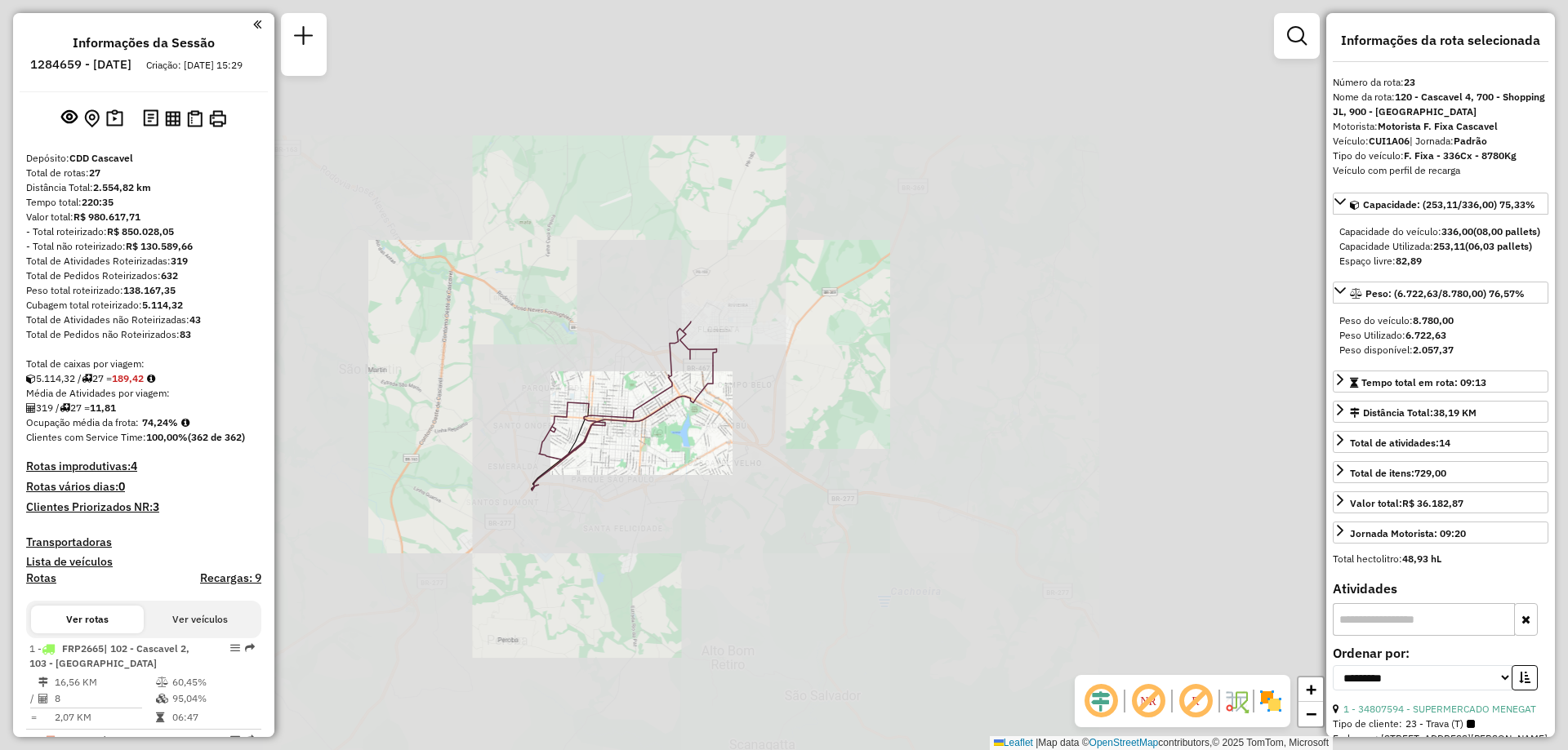
select select "**********"
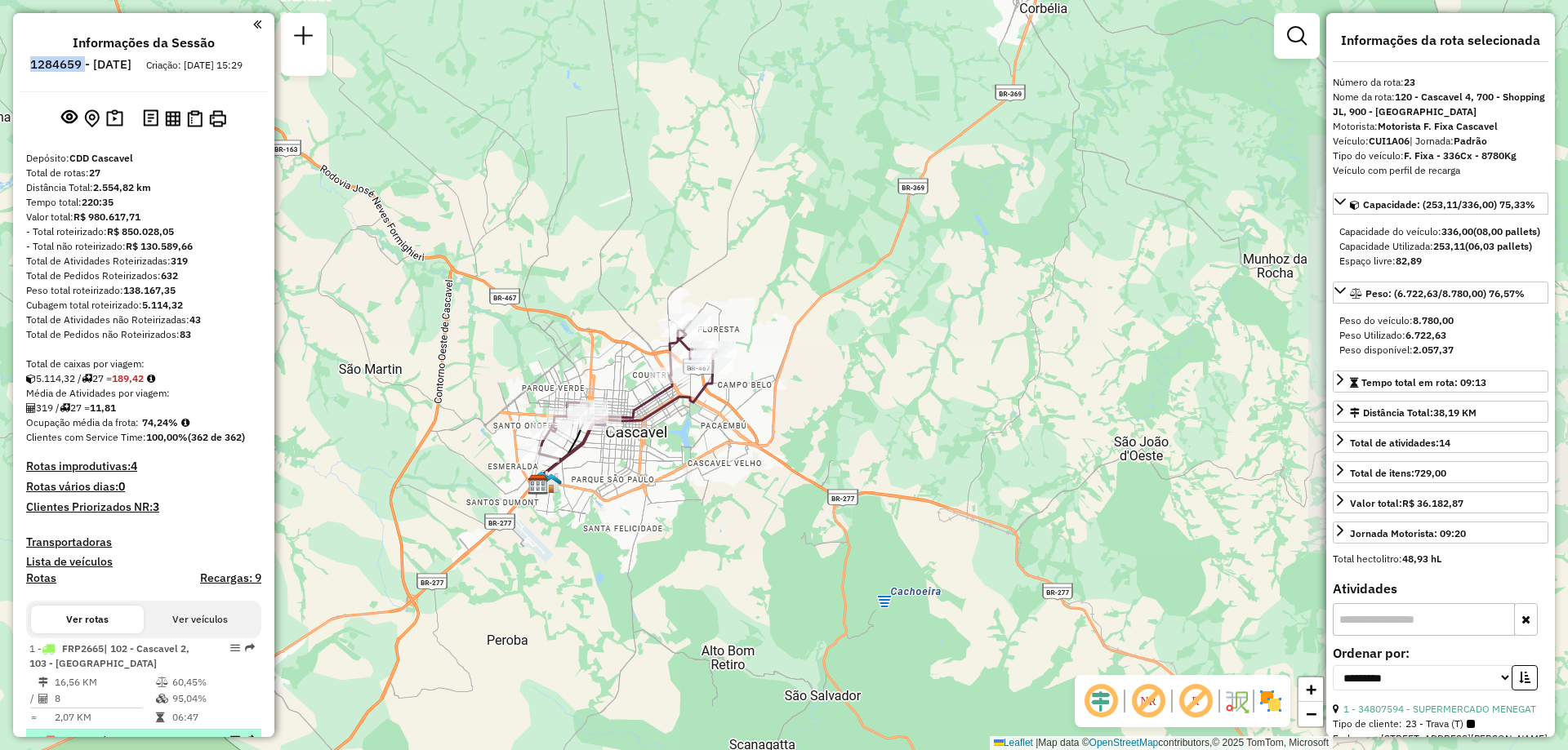
scroll to position [82, 0]
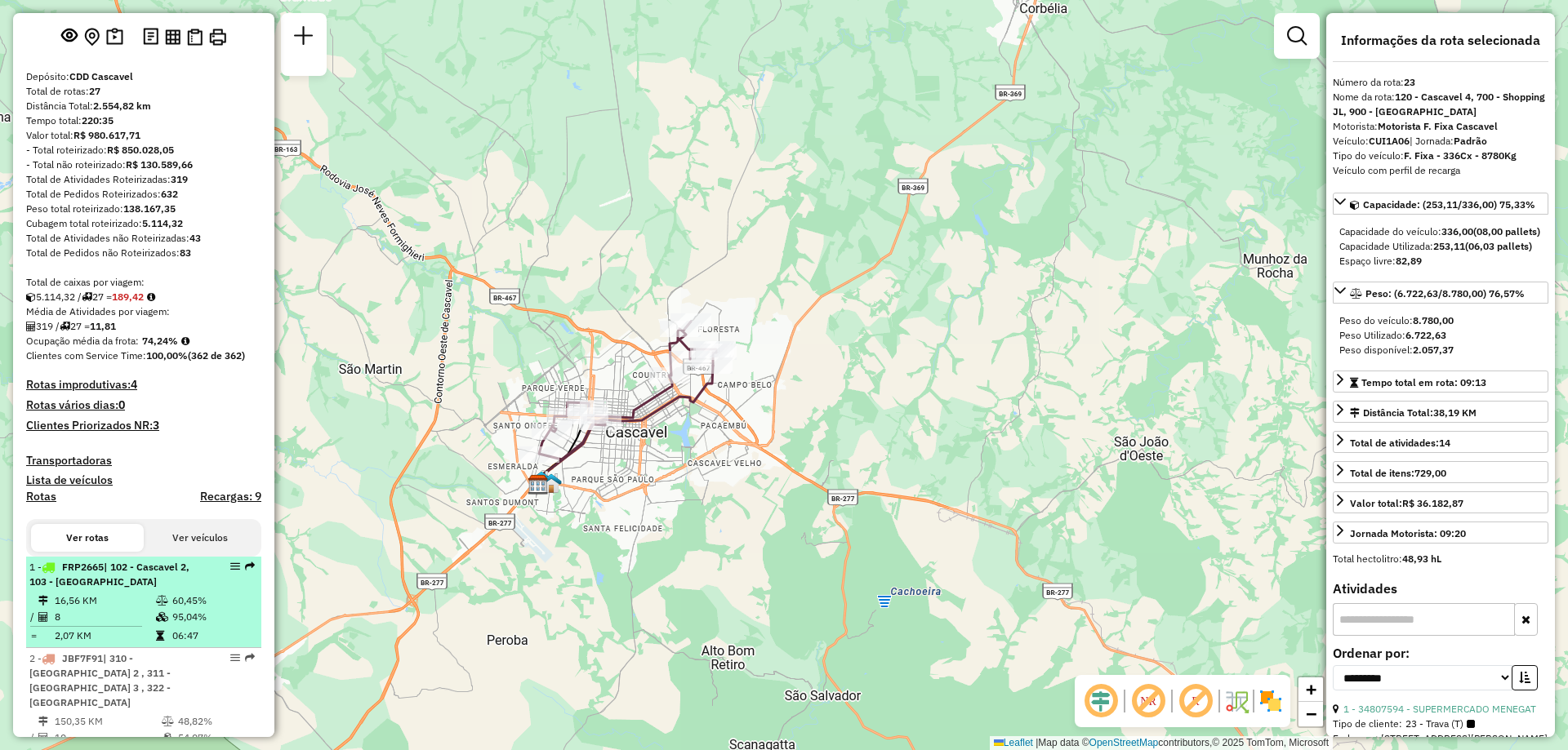
click at [129, 578] on span "| 102 - Cascavel 2, 103 - [GEOGRAPHIC_DATA]" at bounding box center [109, 574] width 160 height 27
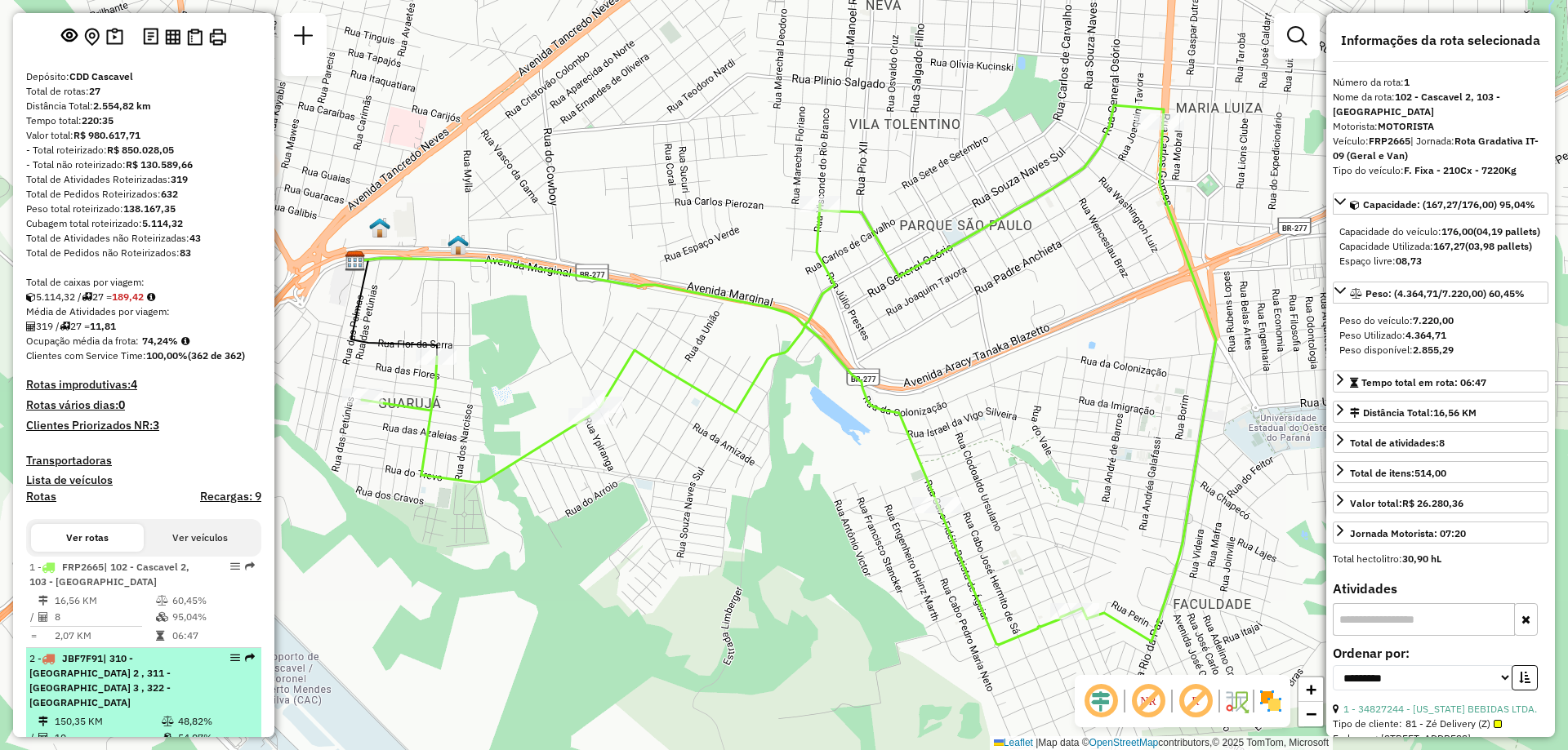
click at [125, 682] on span "| 310 - [GEOGRAPHIC_DATA] 2 , 311 - [GEOGRAPHIC_DATA] 3 , 322 - [GEOGRAPHIC_DAT…" at bounding box center [100, 680] width 142 height 56
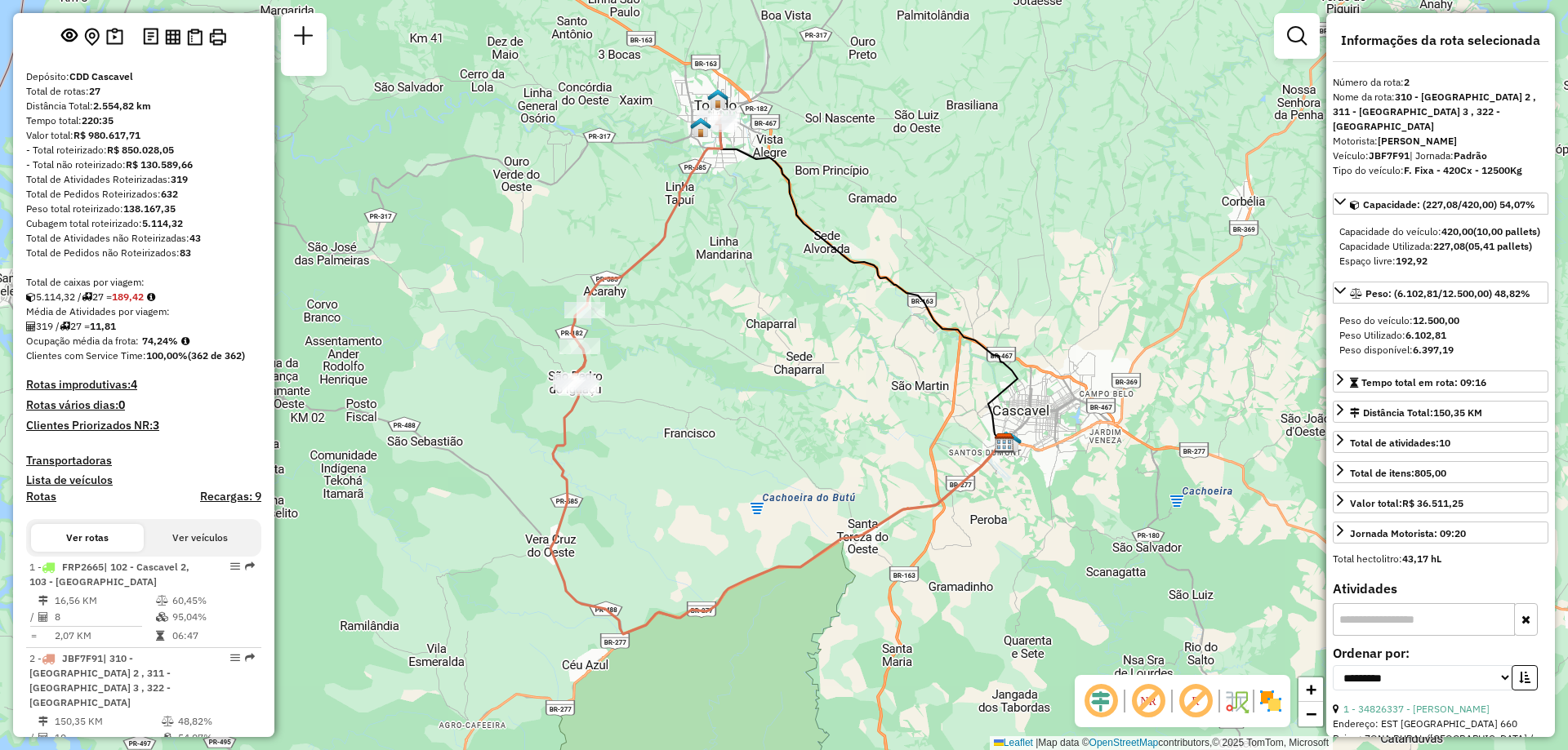
scroll to position [245, 0]
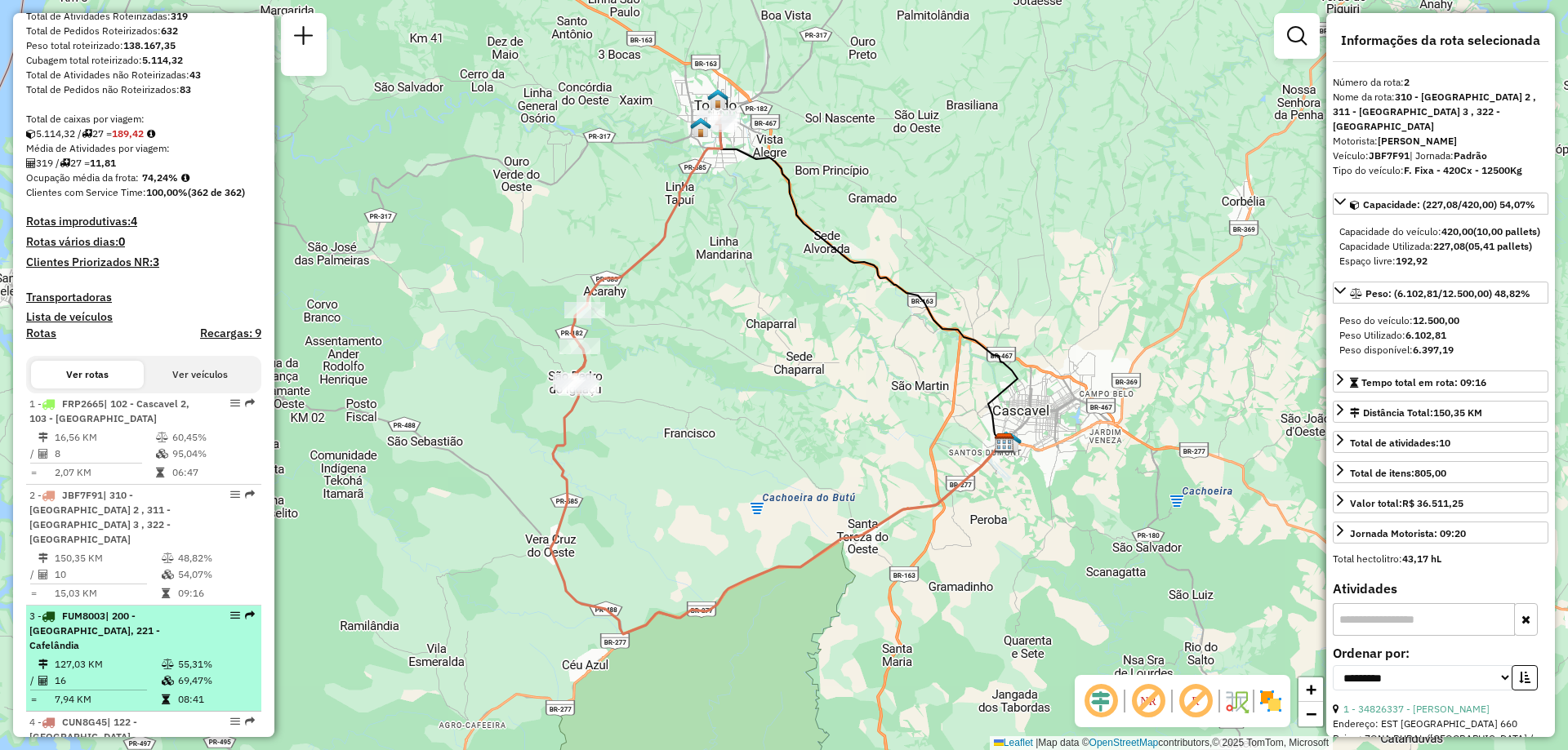
click at [111, 617] on span "| 200 - [GEOGRAPHIC_DATA], 221 - Cafelândia" at bounding box center [94, 630] width 131 height 41
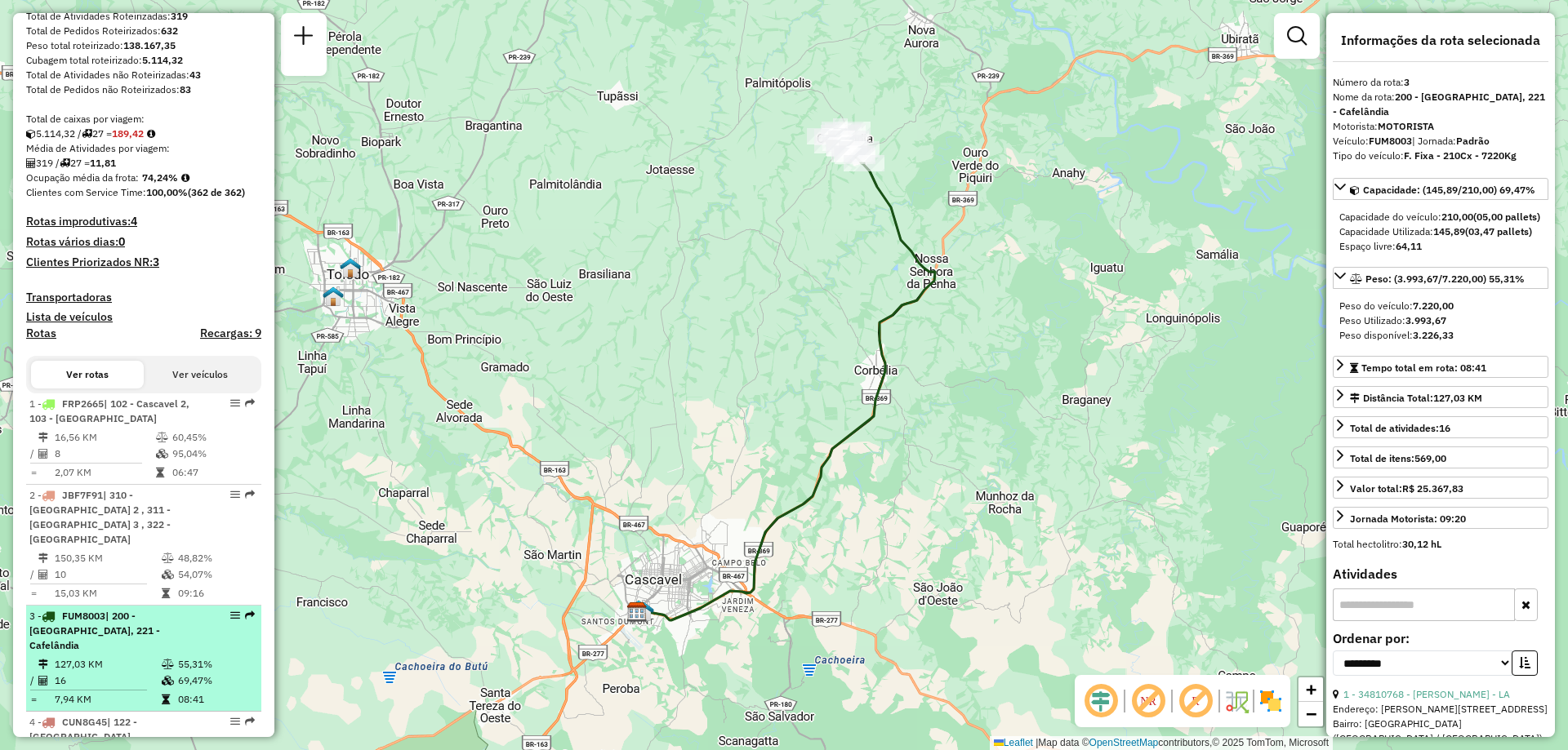
scroll to position [326, 0]
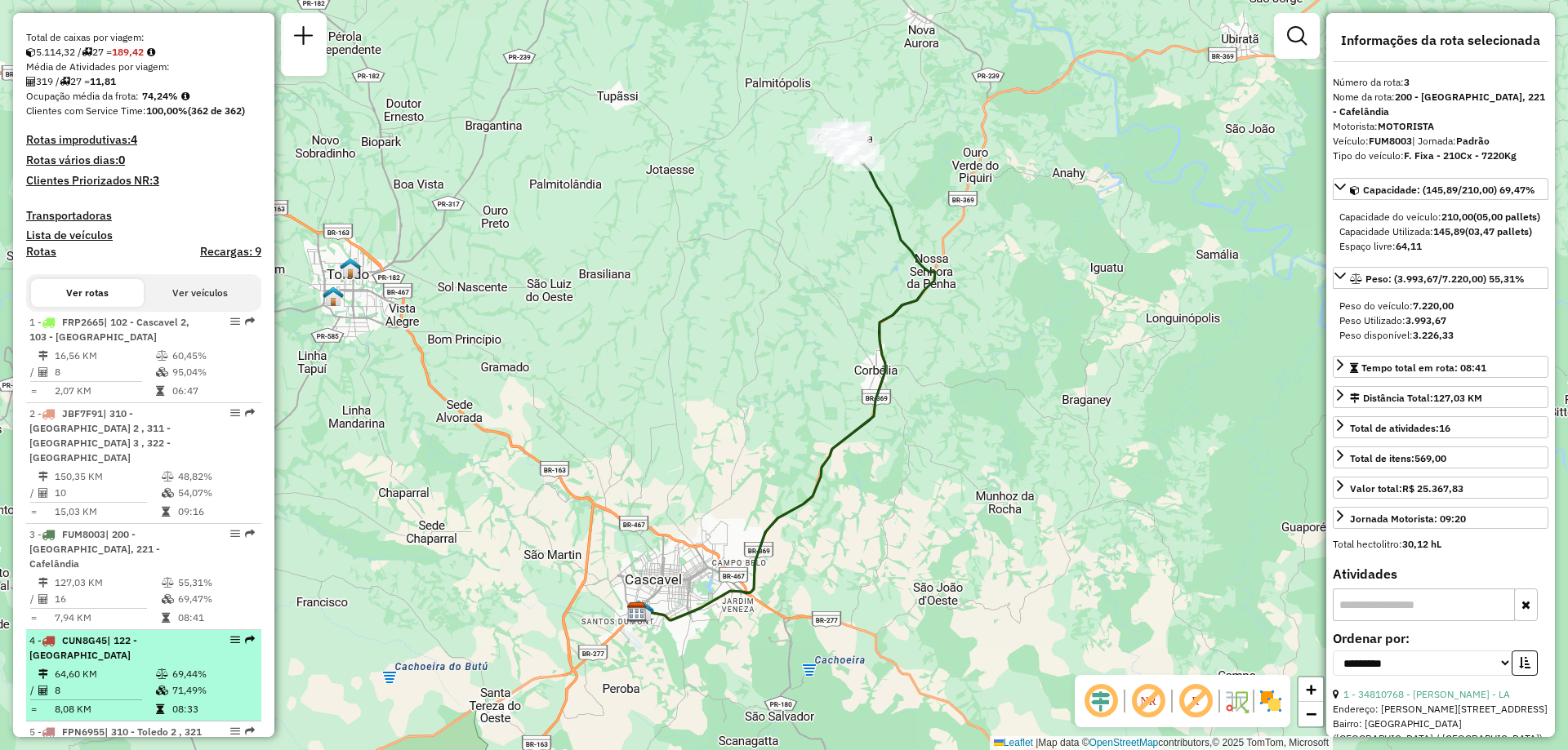
click at [111, 666] on td "64,60 KM" at bounding box center [104, 674] width 101 height 17
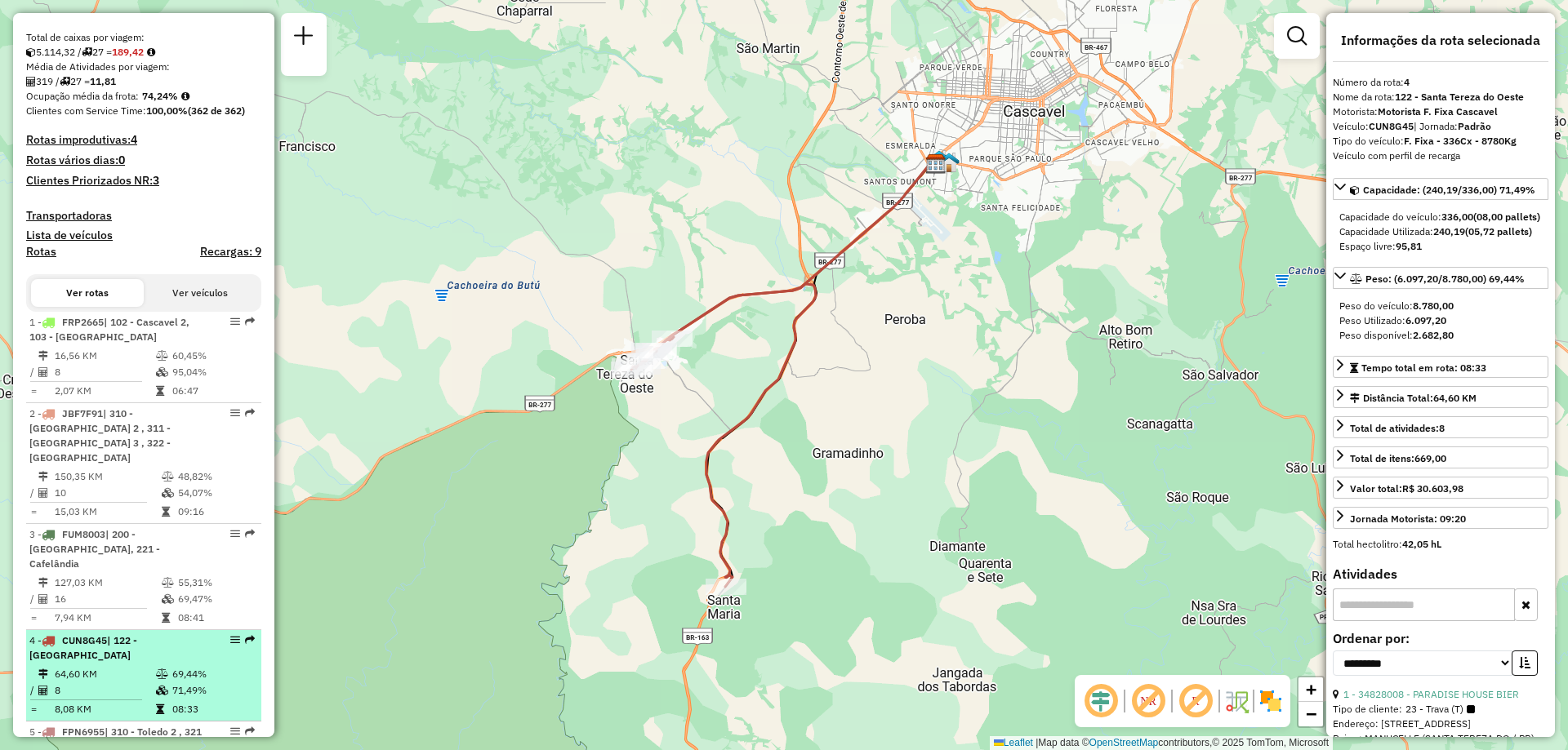
scroll to position [408, 0]
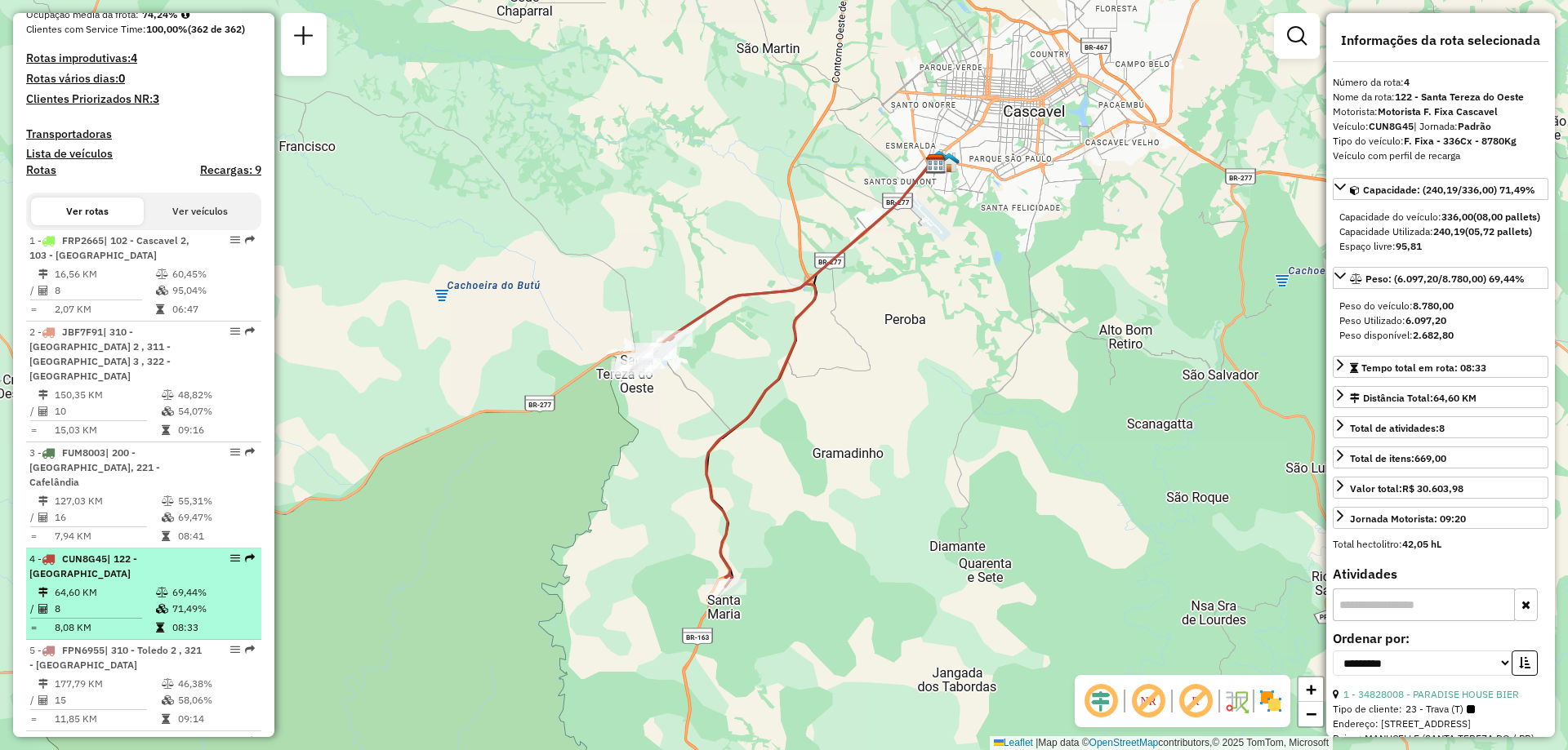
click at [116, 619] on td "8,08 KM" at bounding box center [104, 627] width 101 height 17
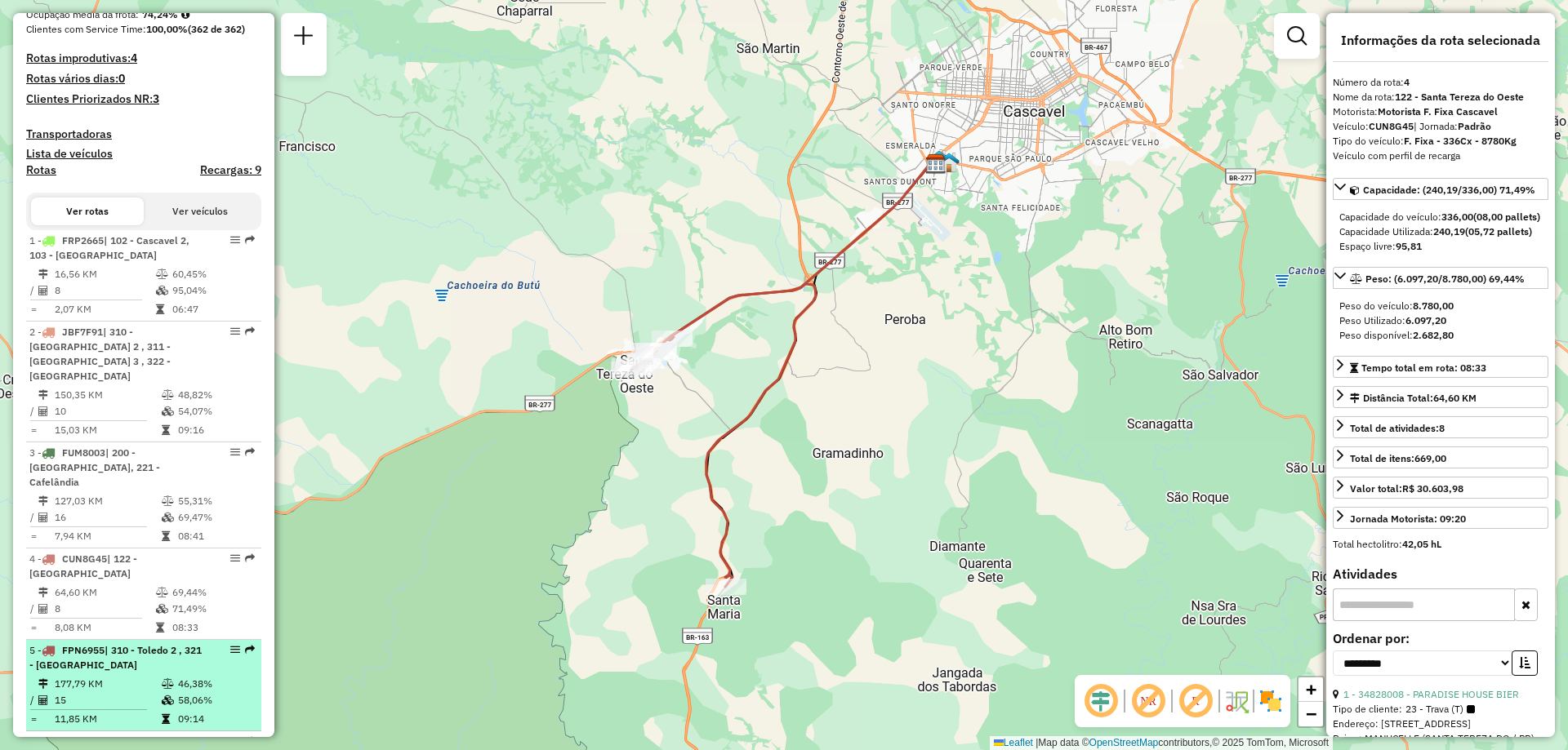
click at [113, 648] on span "| 310 - Toledo 2 , 321 - [GEOGRAPHIC_DATA]" at bounding box center [115, 657] width 172 height 27
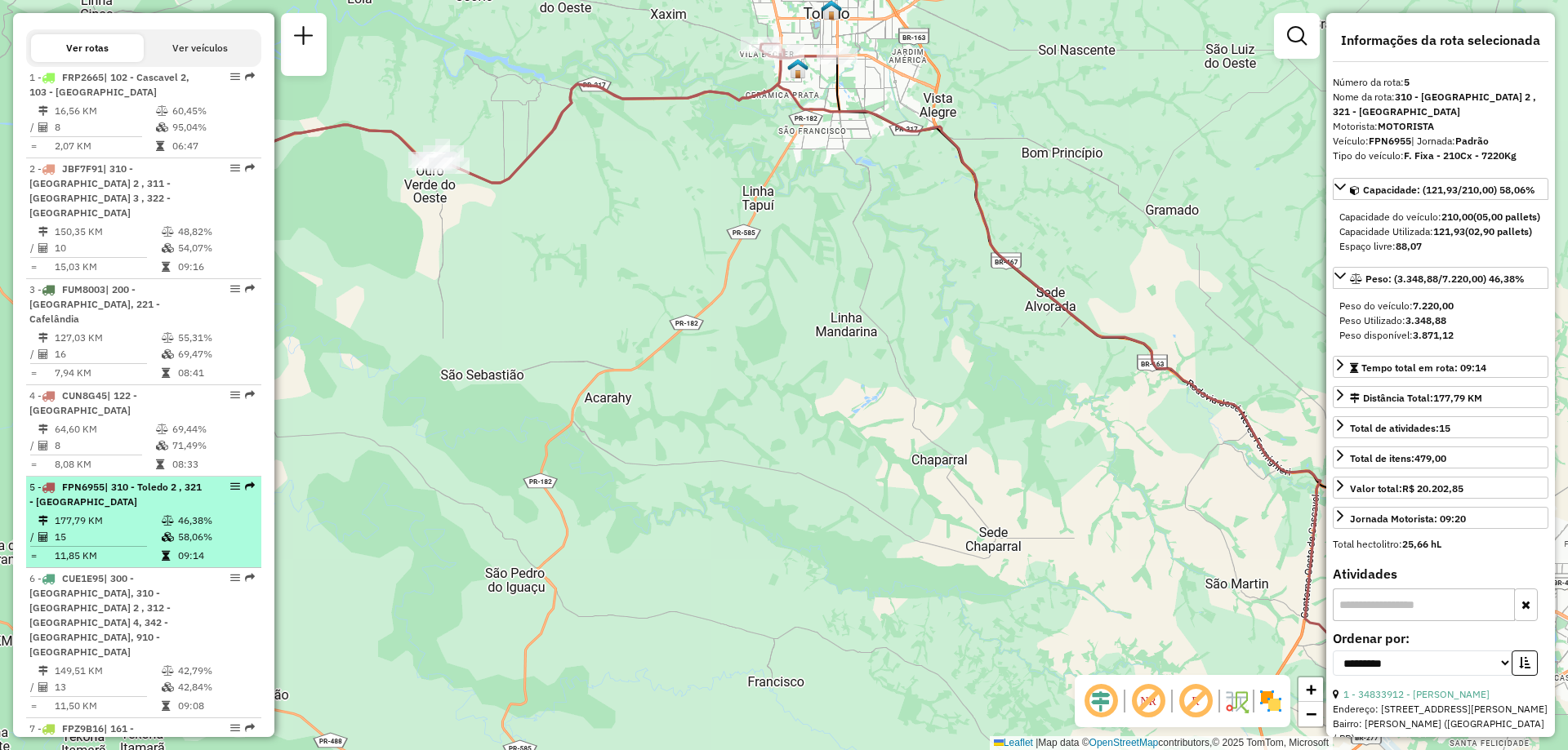
scroll to position [653, 0]
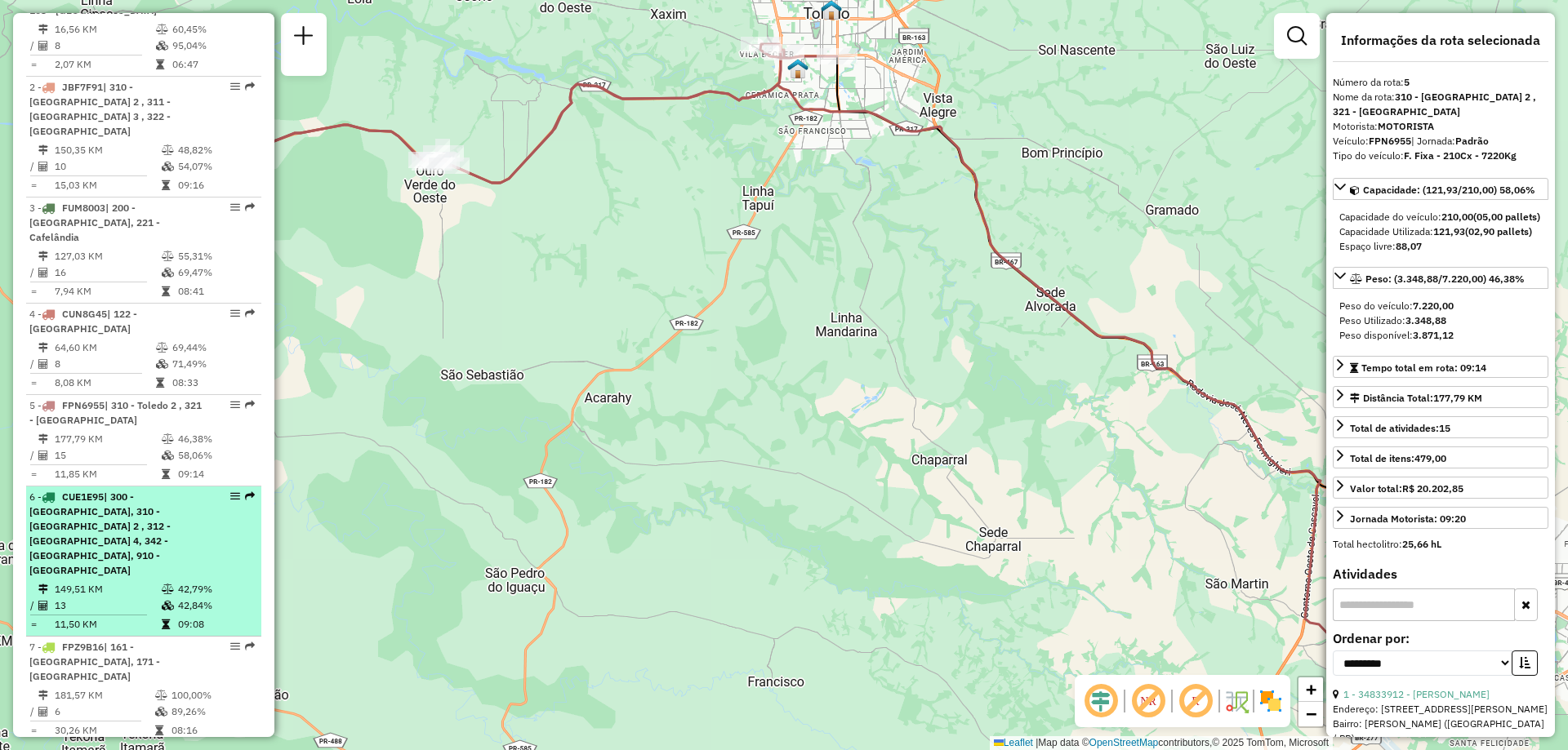
click at [113, 616] on td "11,50 KM" at bounding box center [107, 624] width 107 height 17
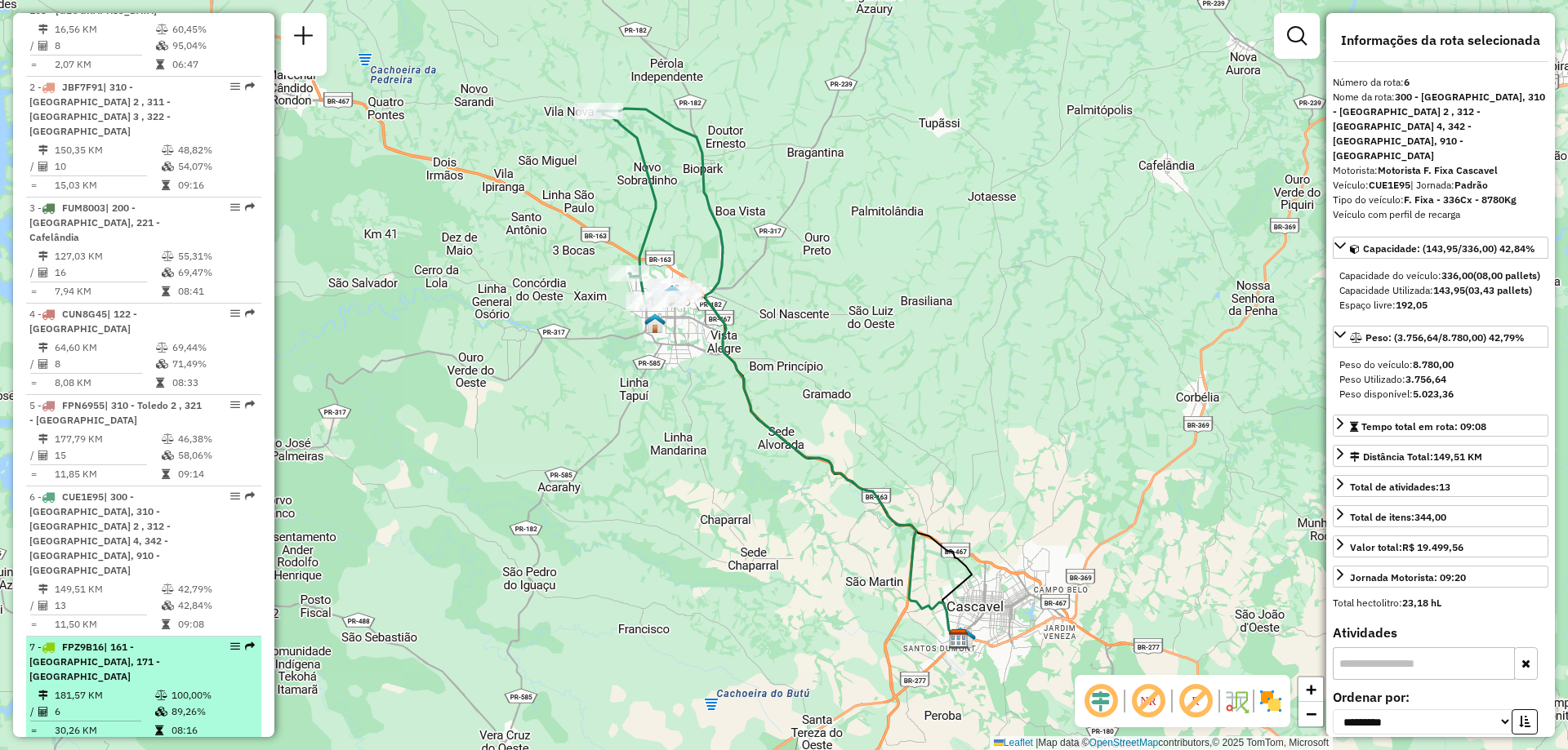
click at [94, 687] on td "181,57 KM" at bounding box center [104, 695] width 100 height 17
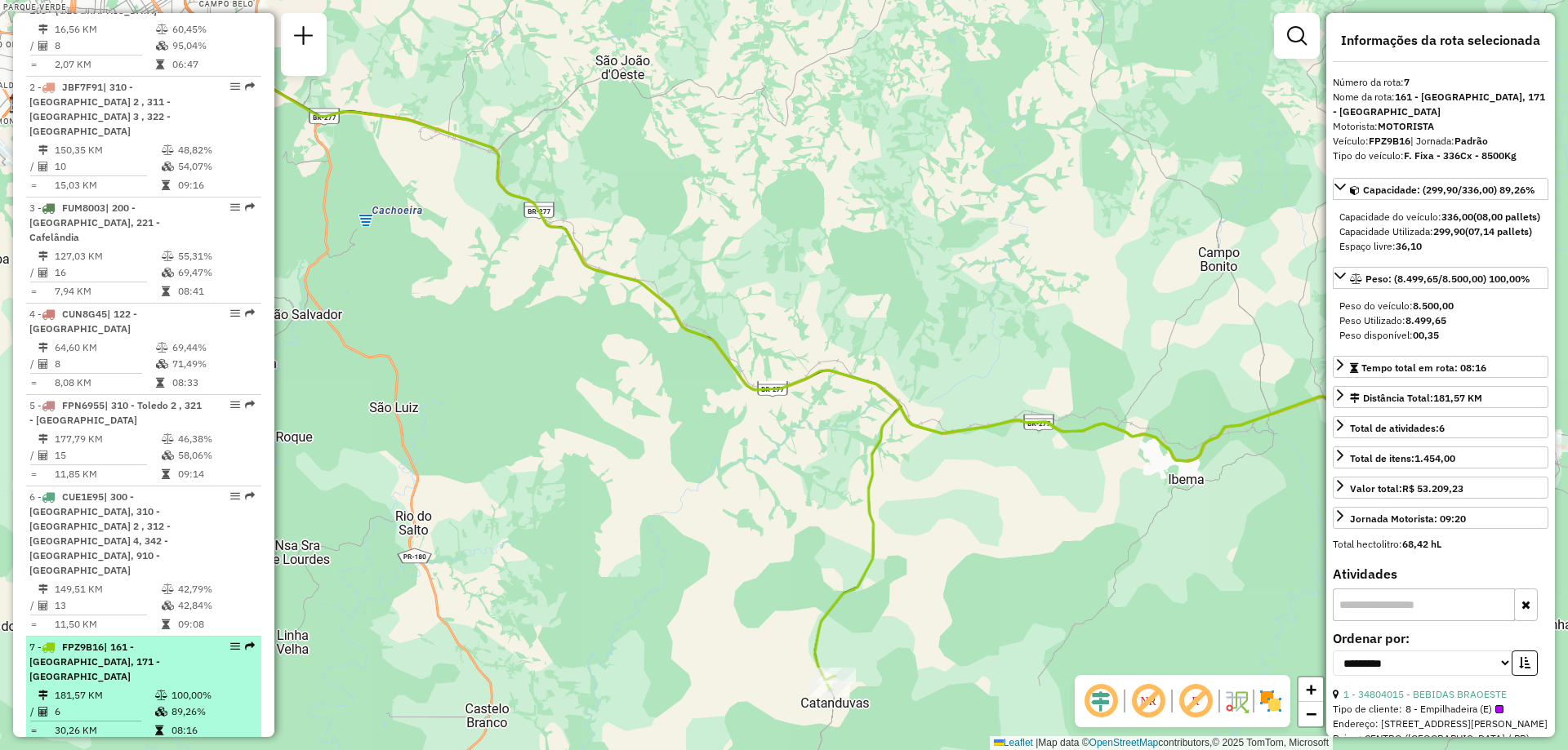
scroll to position [898, 0]
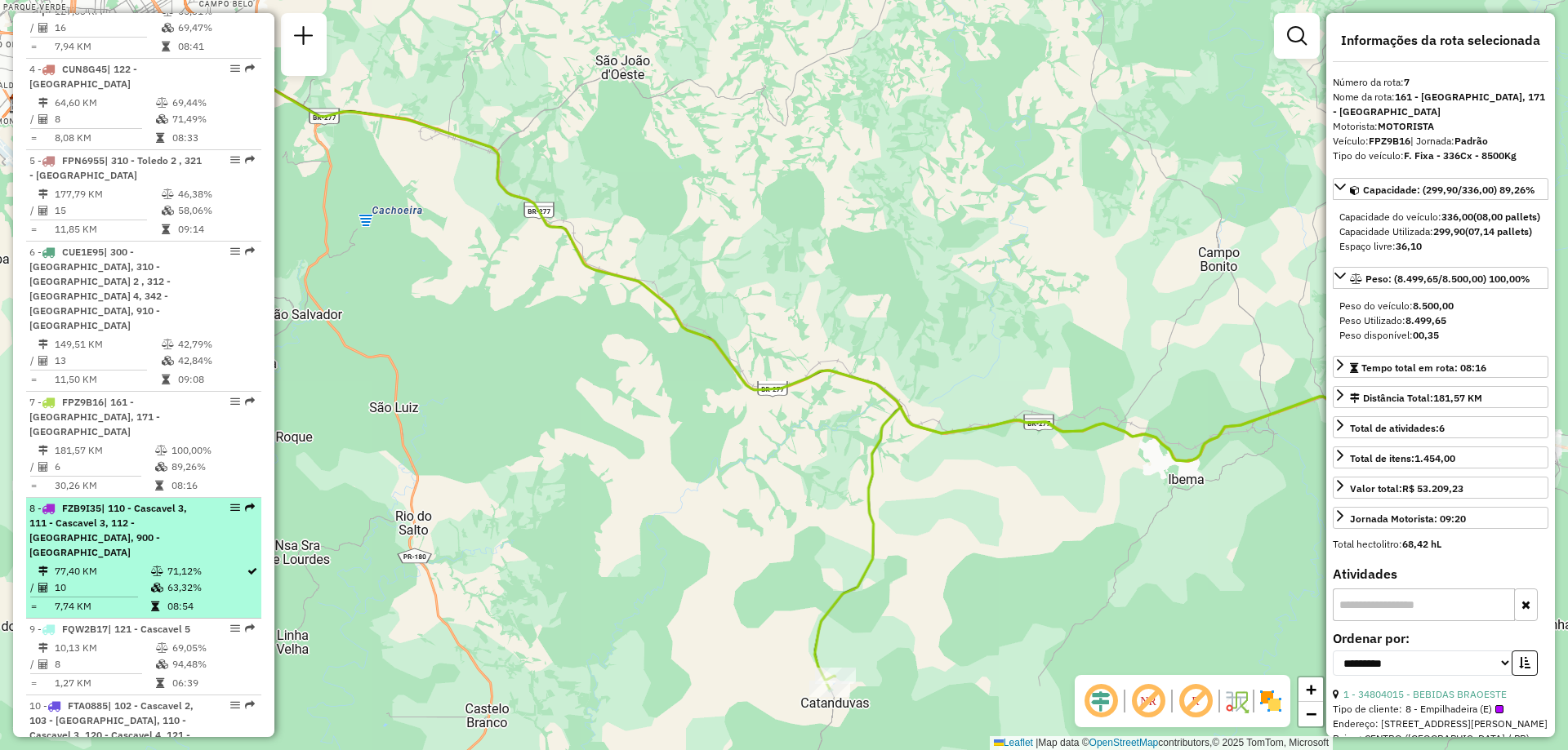
click at [98, 599] on td "7,74 KM" at bounding box center [102, 606] width 96 height 17
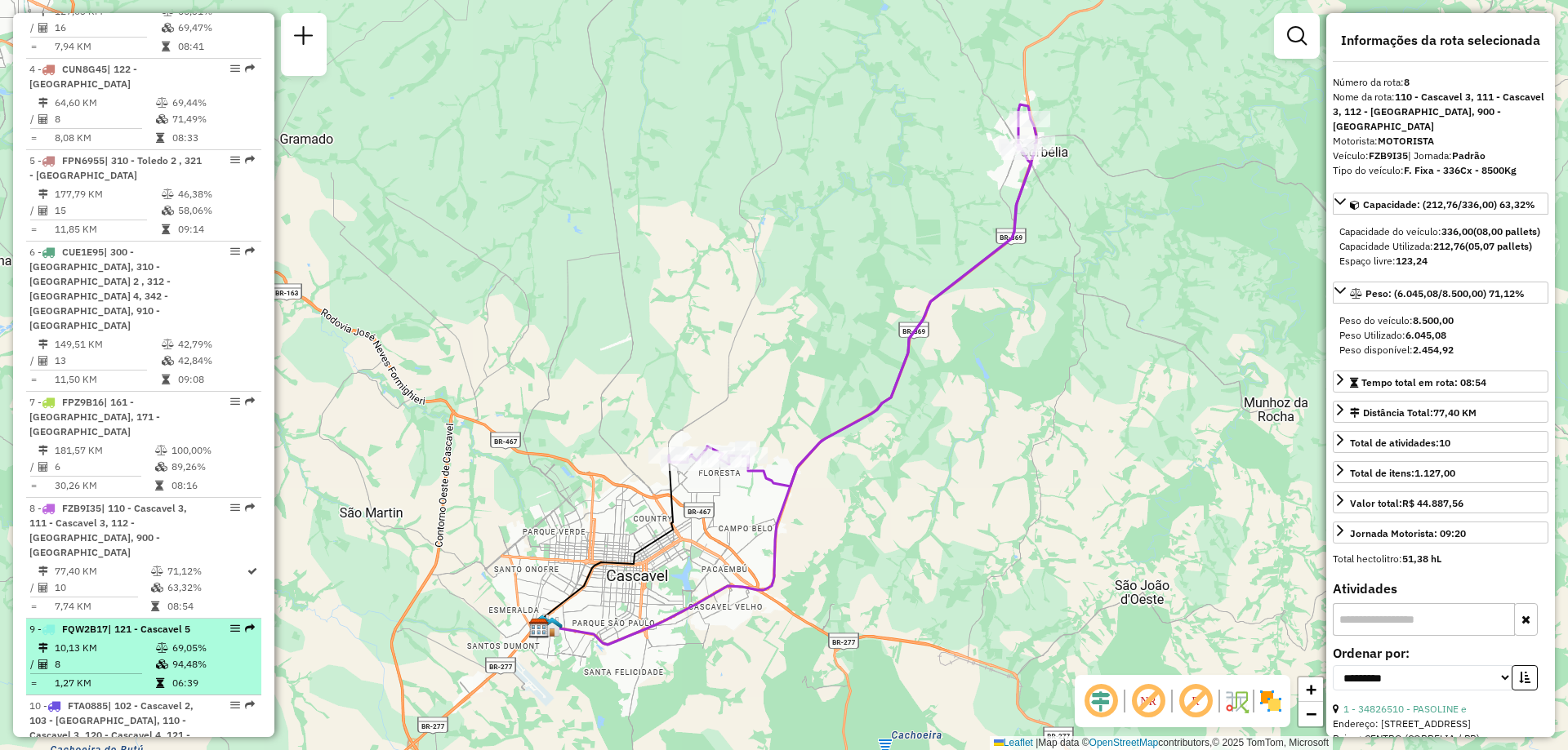
click at [105, 657] on td "8" at bounding box center [104, 664] width 101 height 17
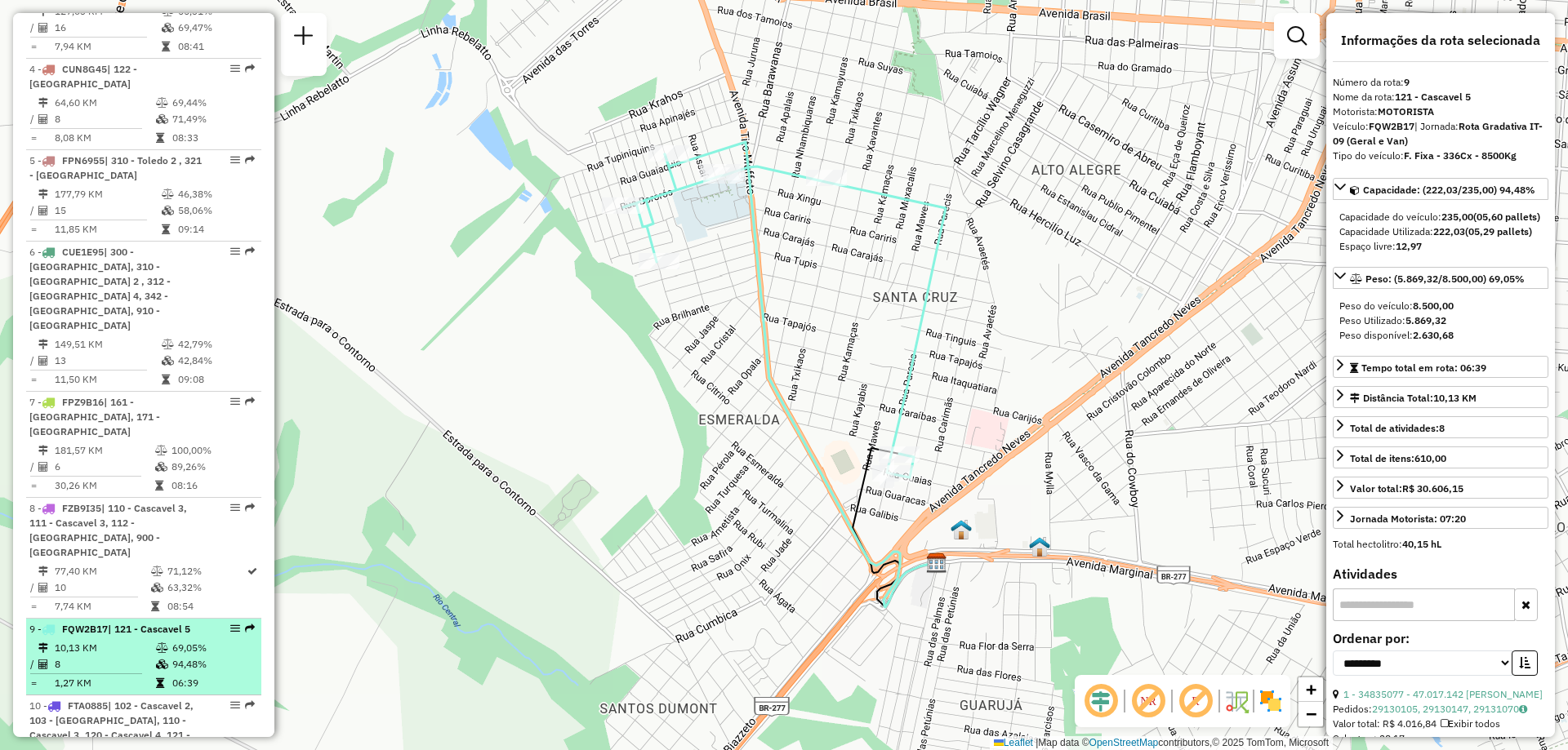
scroll to position [980, 0]
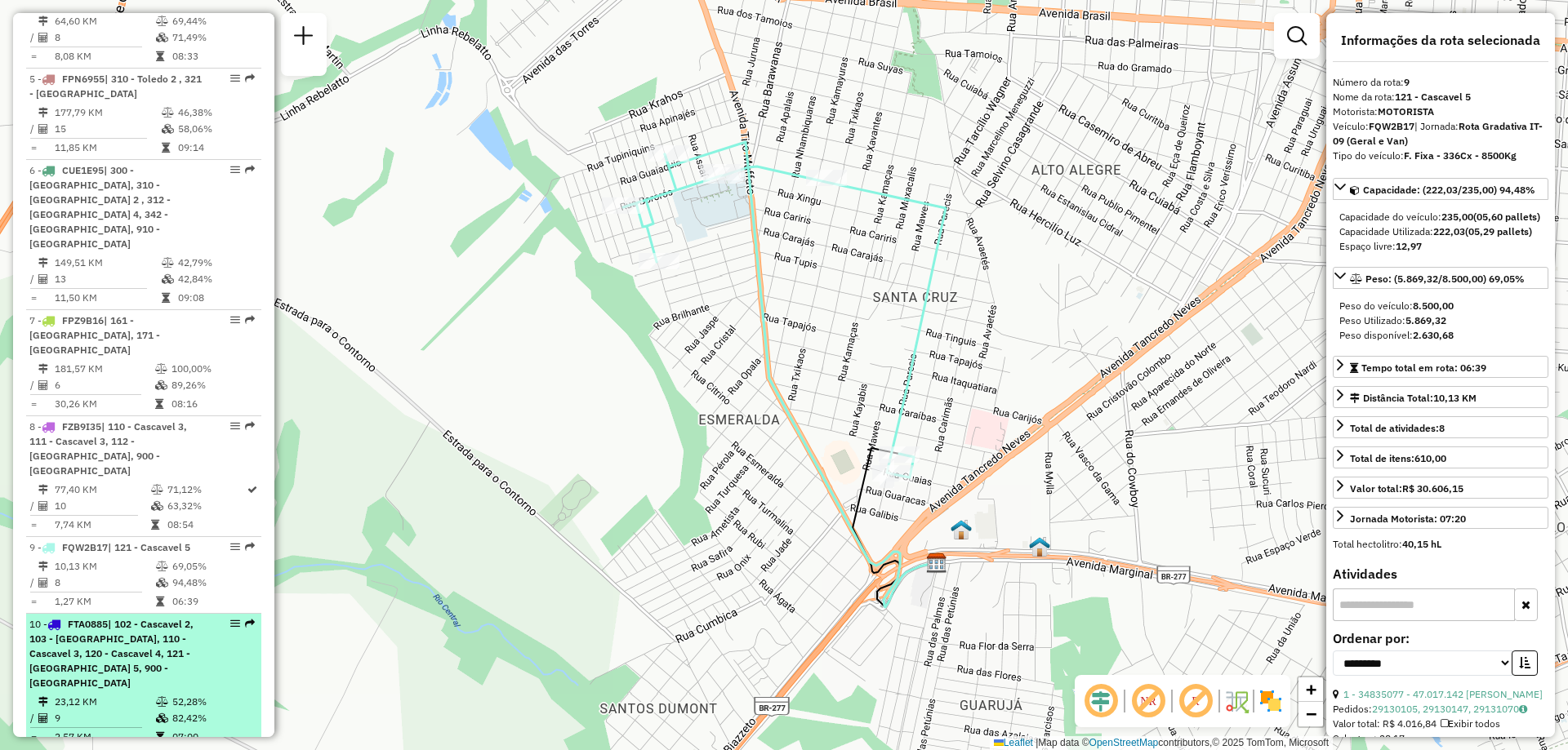
click at [102, 618] on span "| 102 - Cascavel 2, 103 - [GEOGRAPHIC_DATA], 110 - Cascavel 3, 120 - Cascavel 4…" at bounding box center [111, 654] width 164 height 71
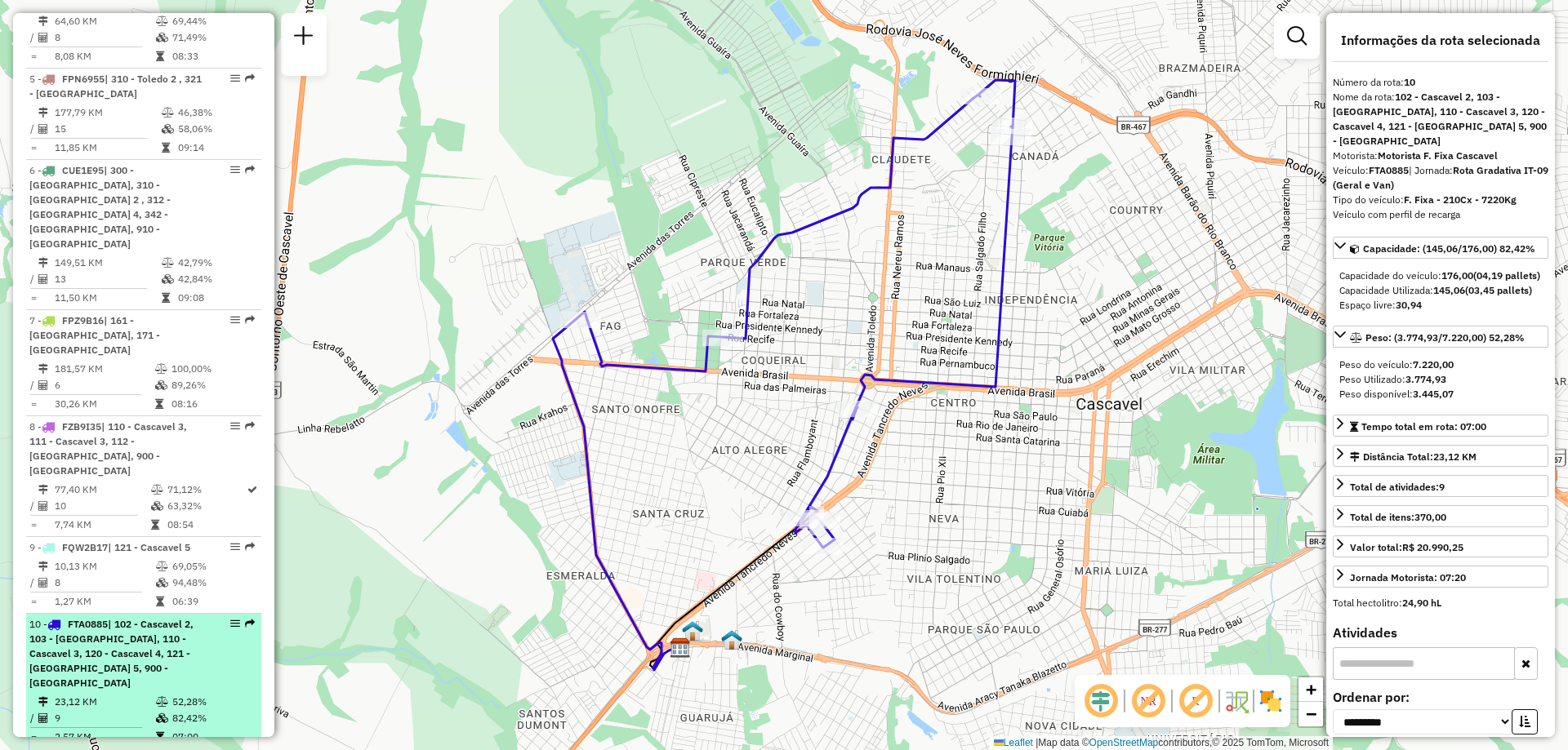
scroll to position [1143, 0]
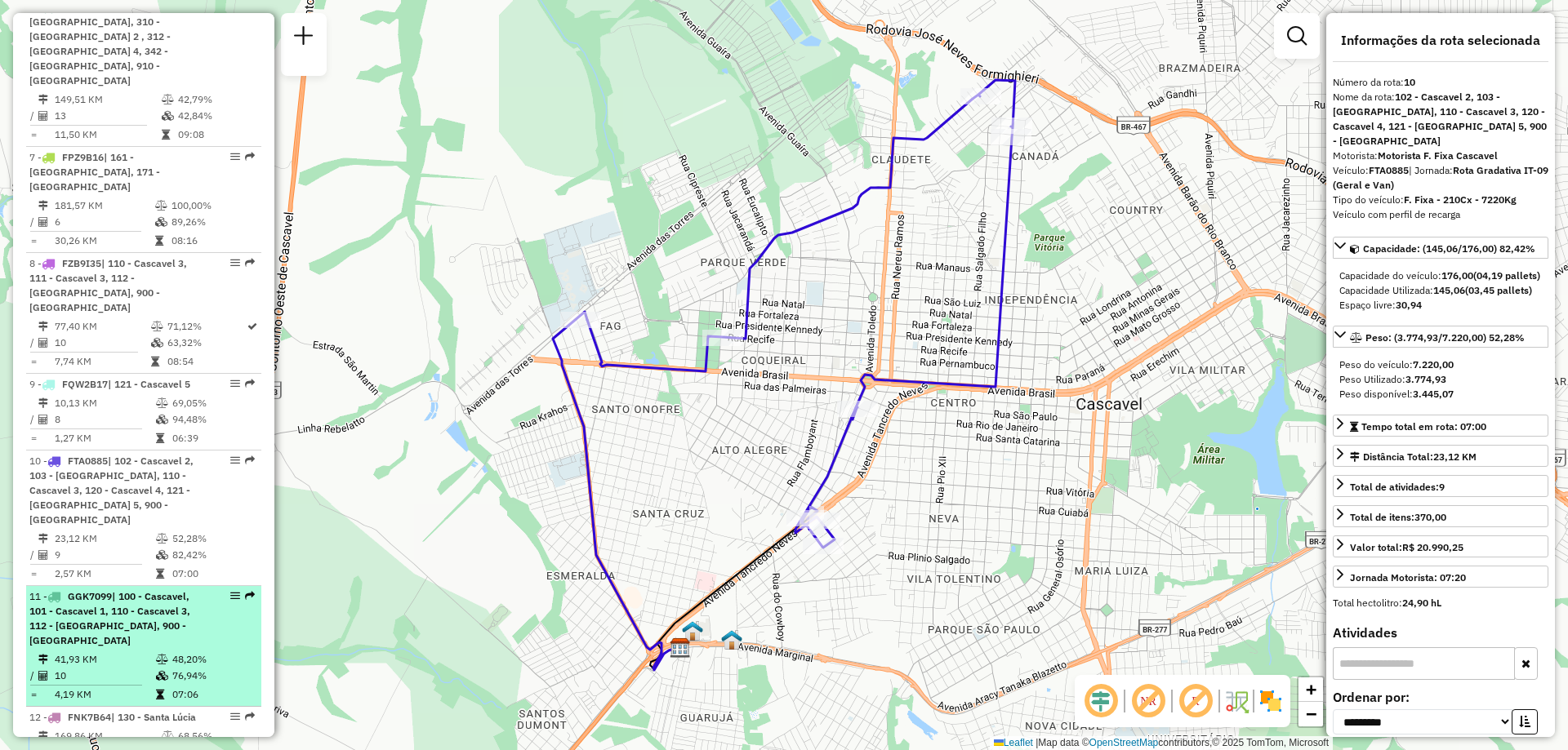
click at [127, 667] on td "10" at bounding box center [104, 675] width 101 height 17
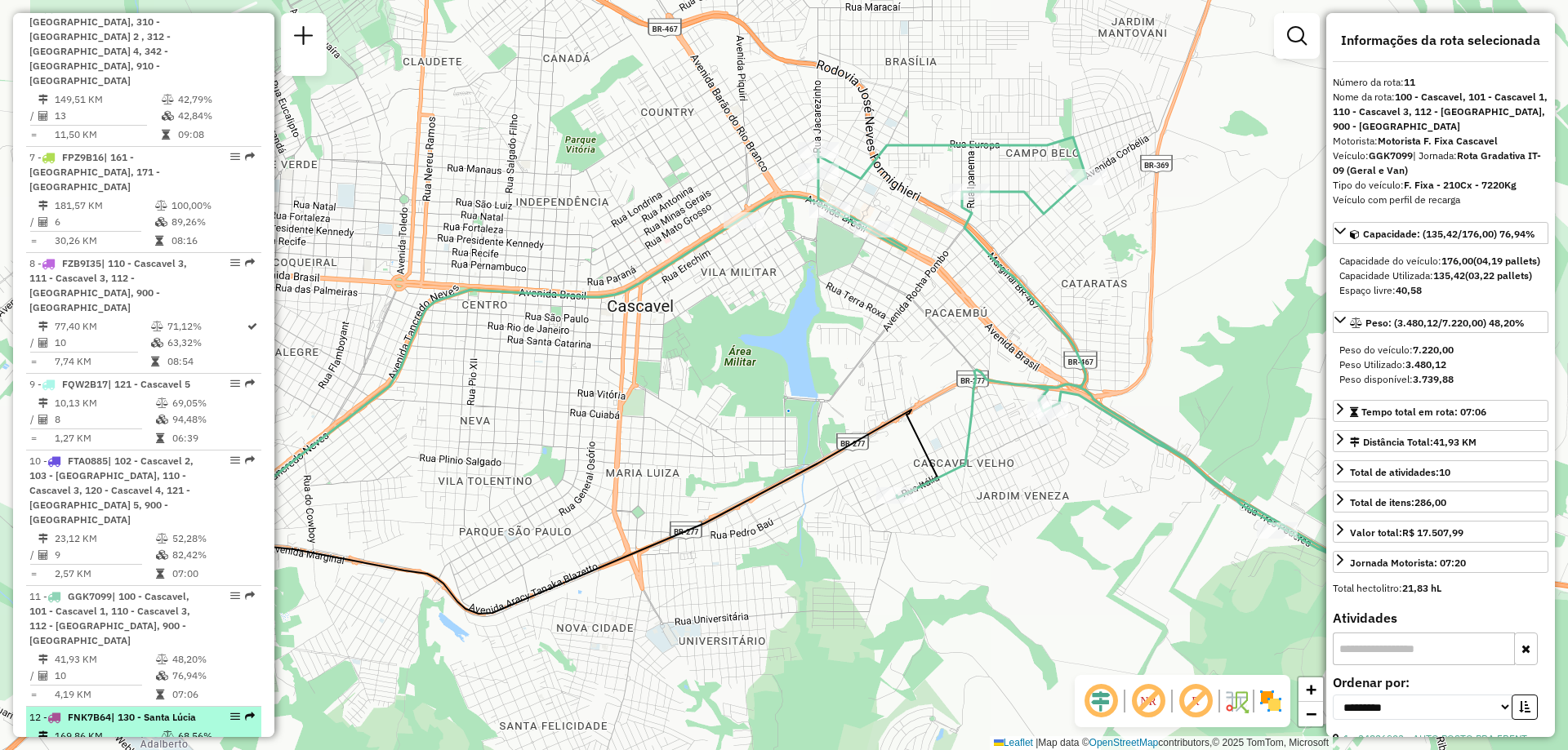
click at [119, 745] on td "8" at bounding box center [107, 753] width 107 height 17
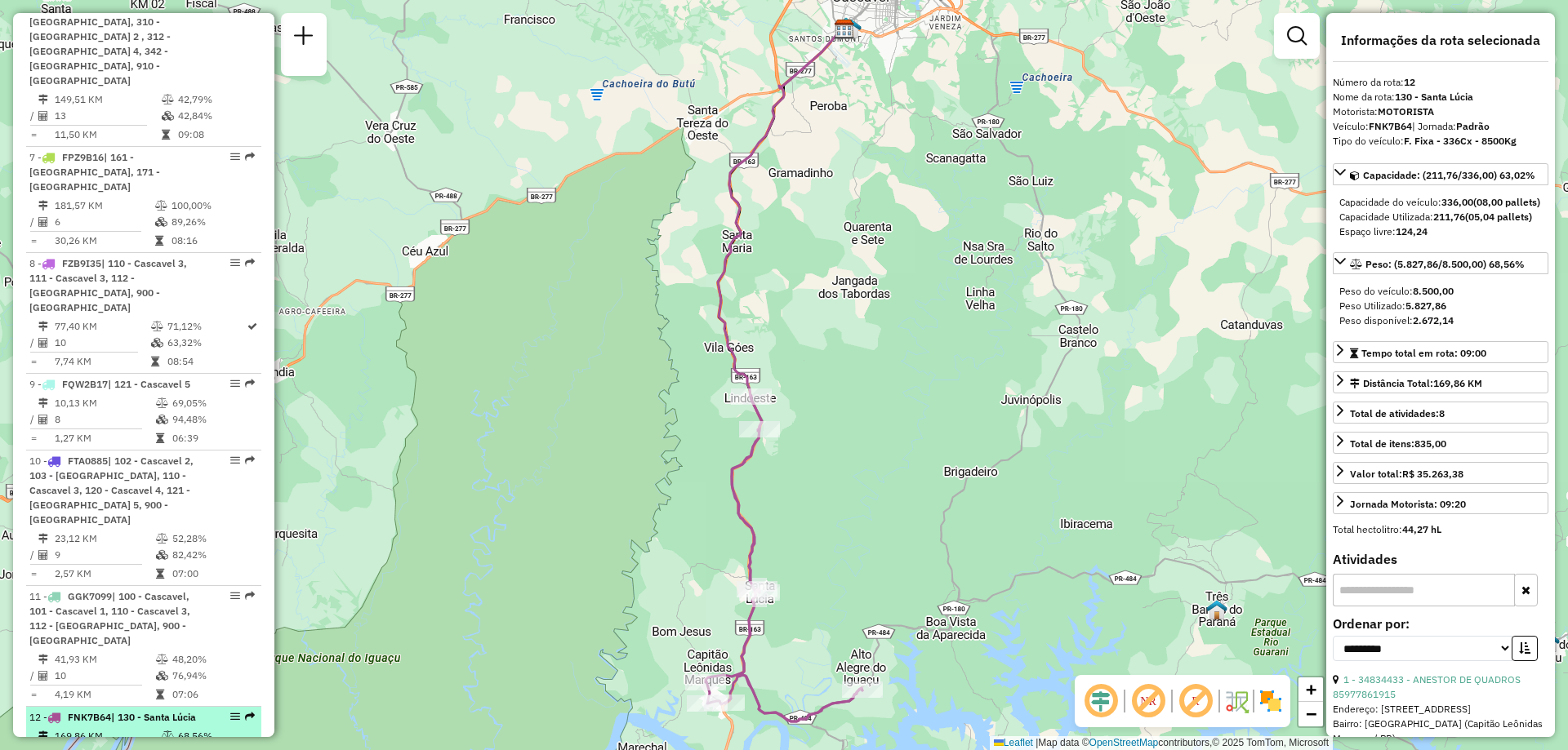
scroll to position [1225, 0]
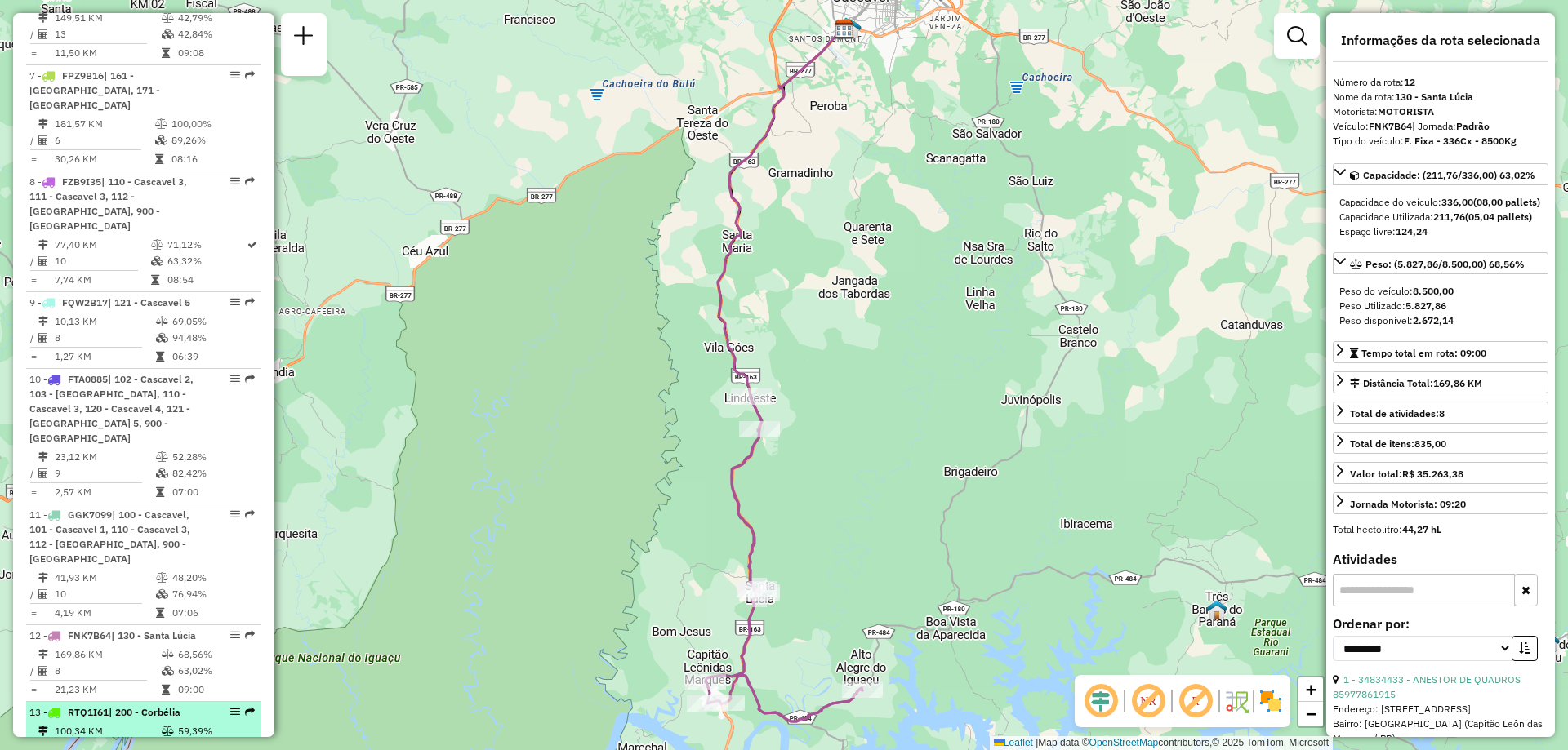
click at [115, 723] on td "100,34 KM" at bounding box center [107, 731] width 107 height 17
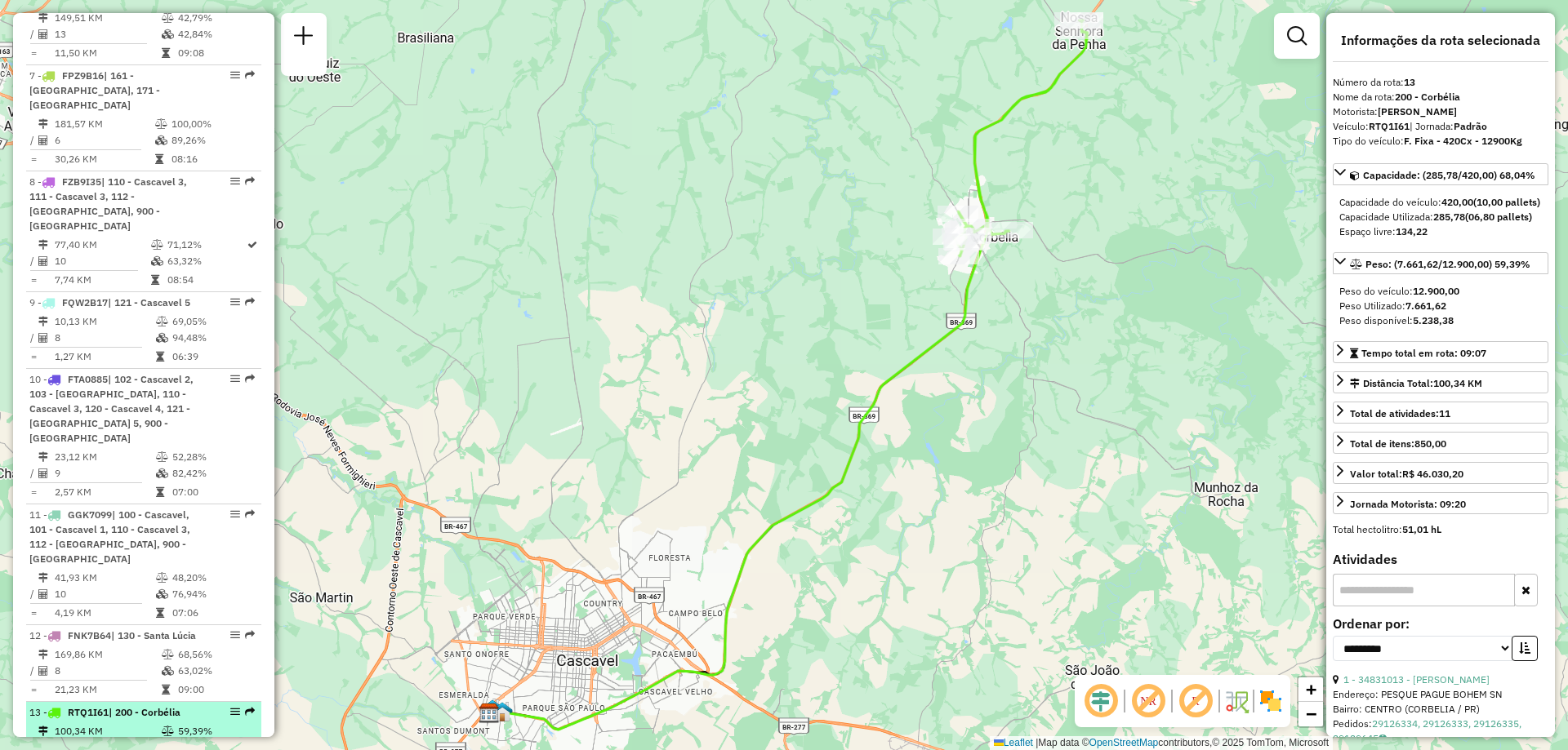
scroll to position [1388, 0]
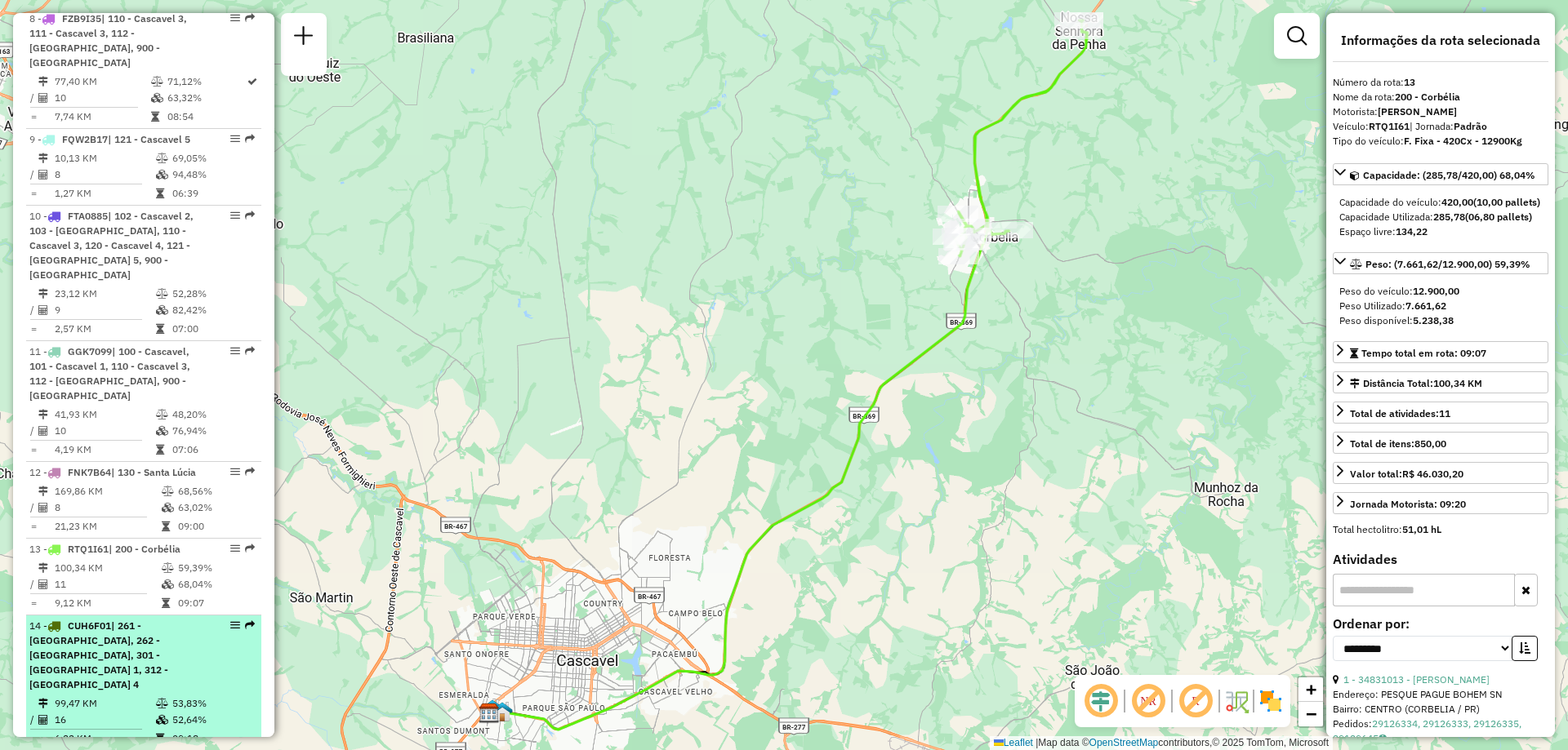
click at [131, 696] on td "99,47 KM" at bounding box center [104, 704] width 101 height 17
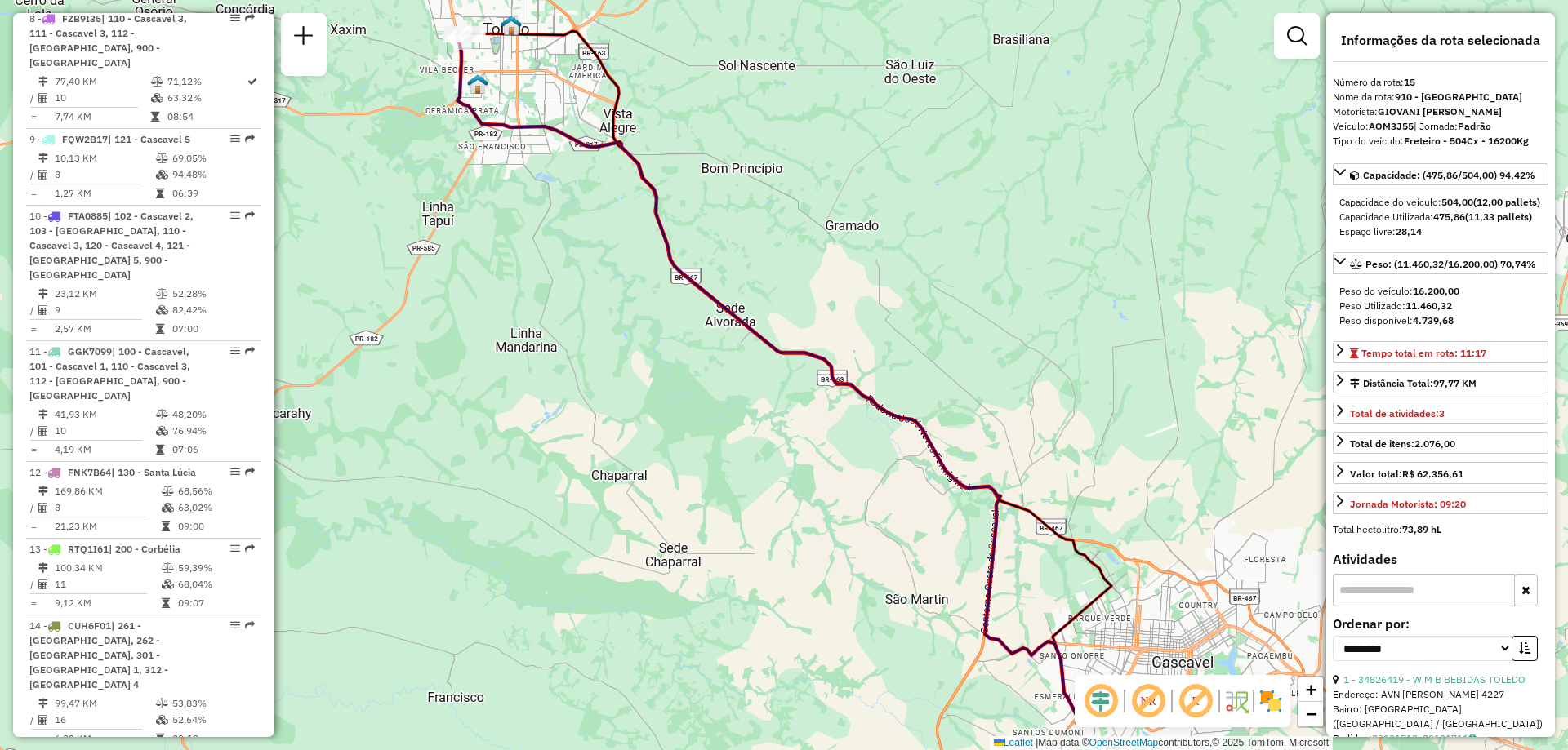
scroll to position [1551, 0]
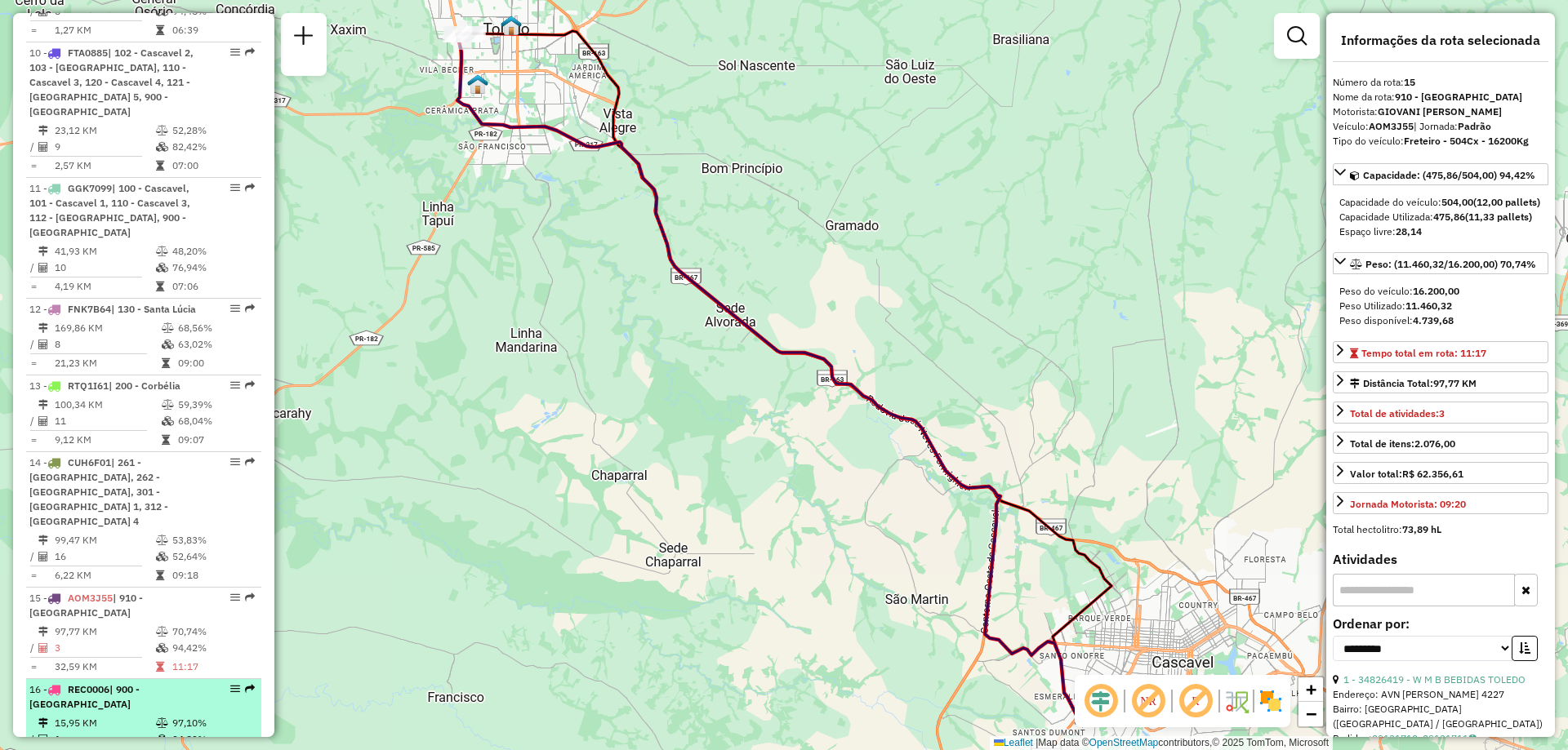
click at [122, 716] on td "15,95 KM" at bounding box center [104, 723] width 101 height 17
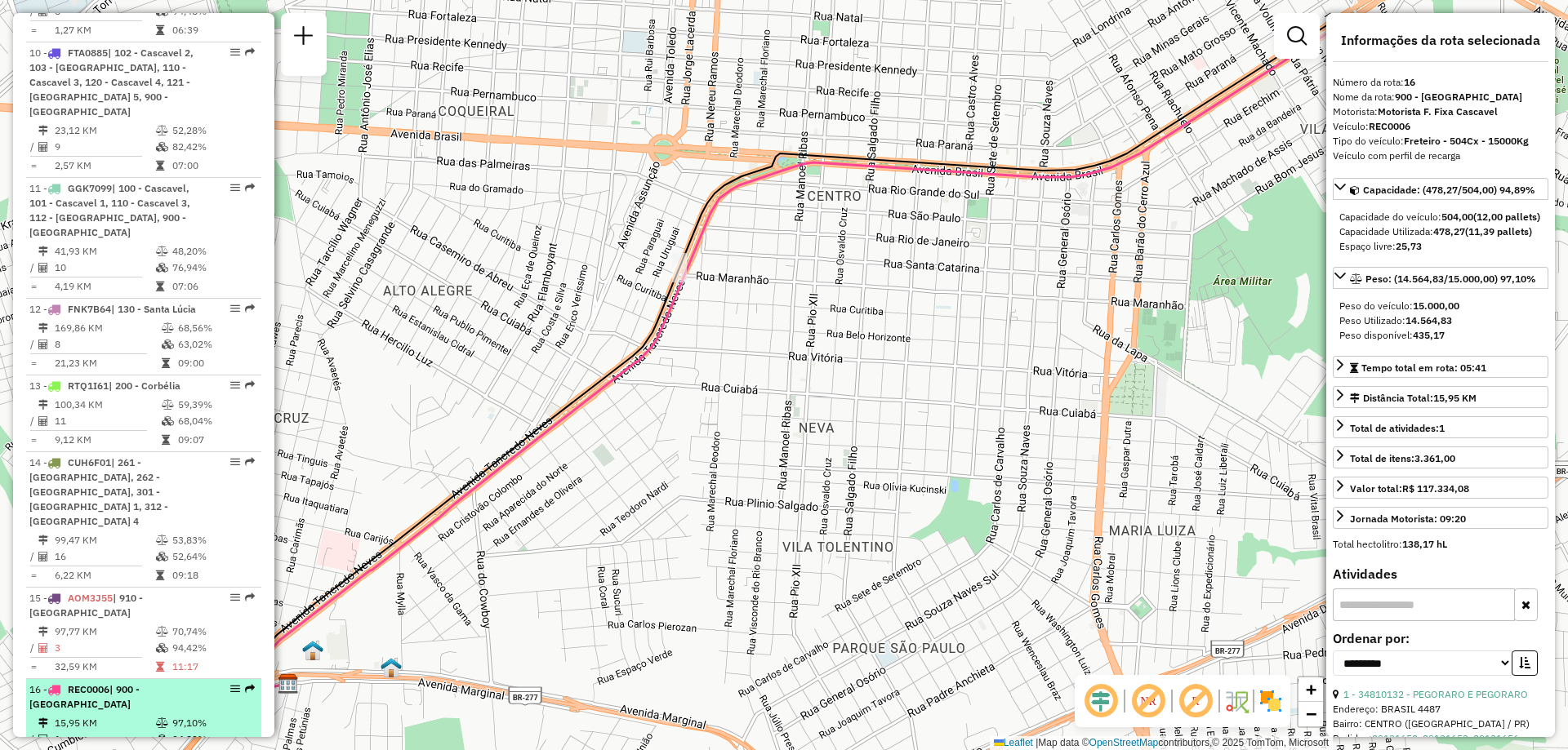
scroll to position [1714, 0]
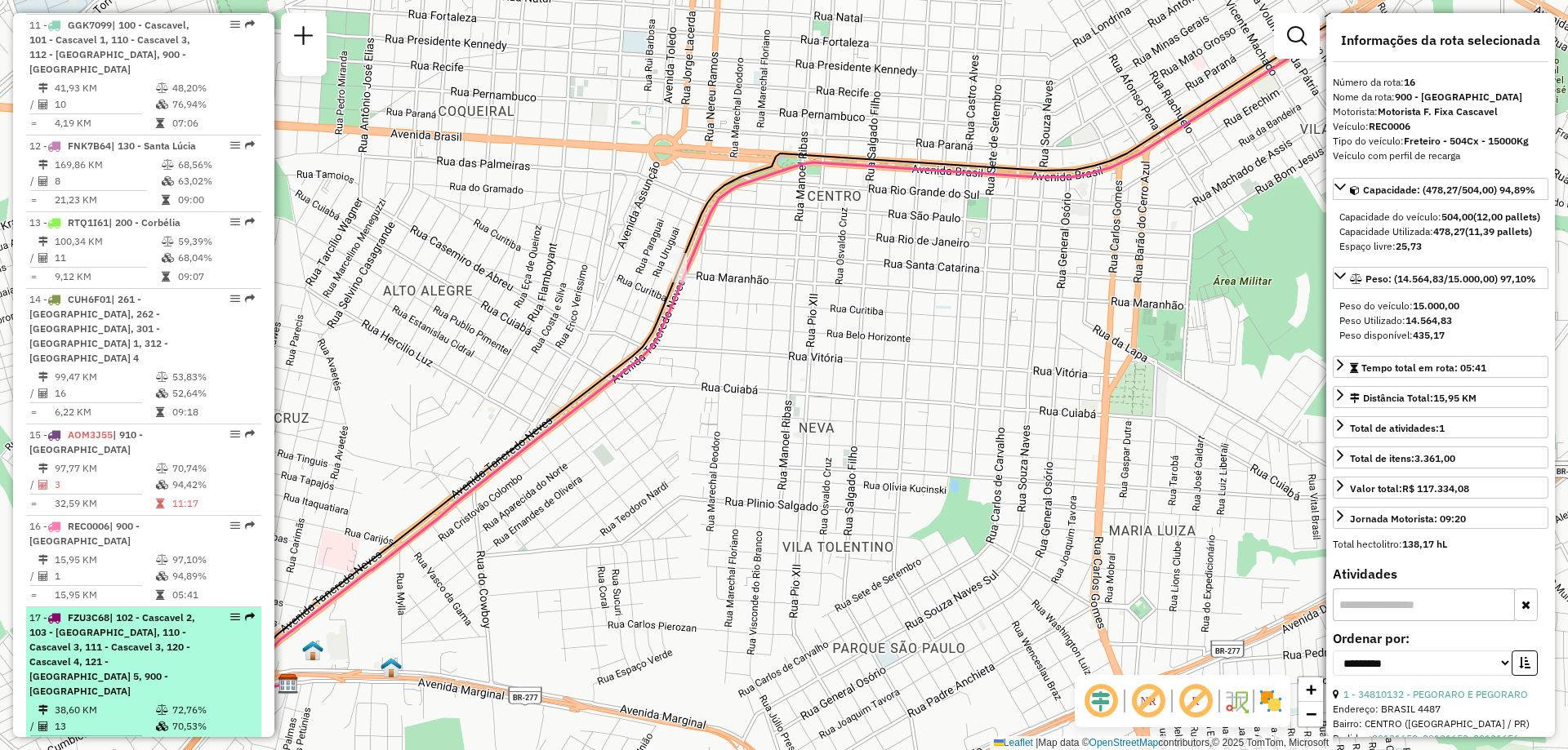
click at [81, 702] on td "38,60 KM" at bounding box center [104, 710] width 101 height 17
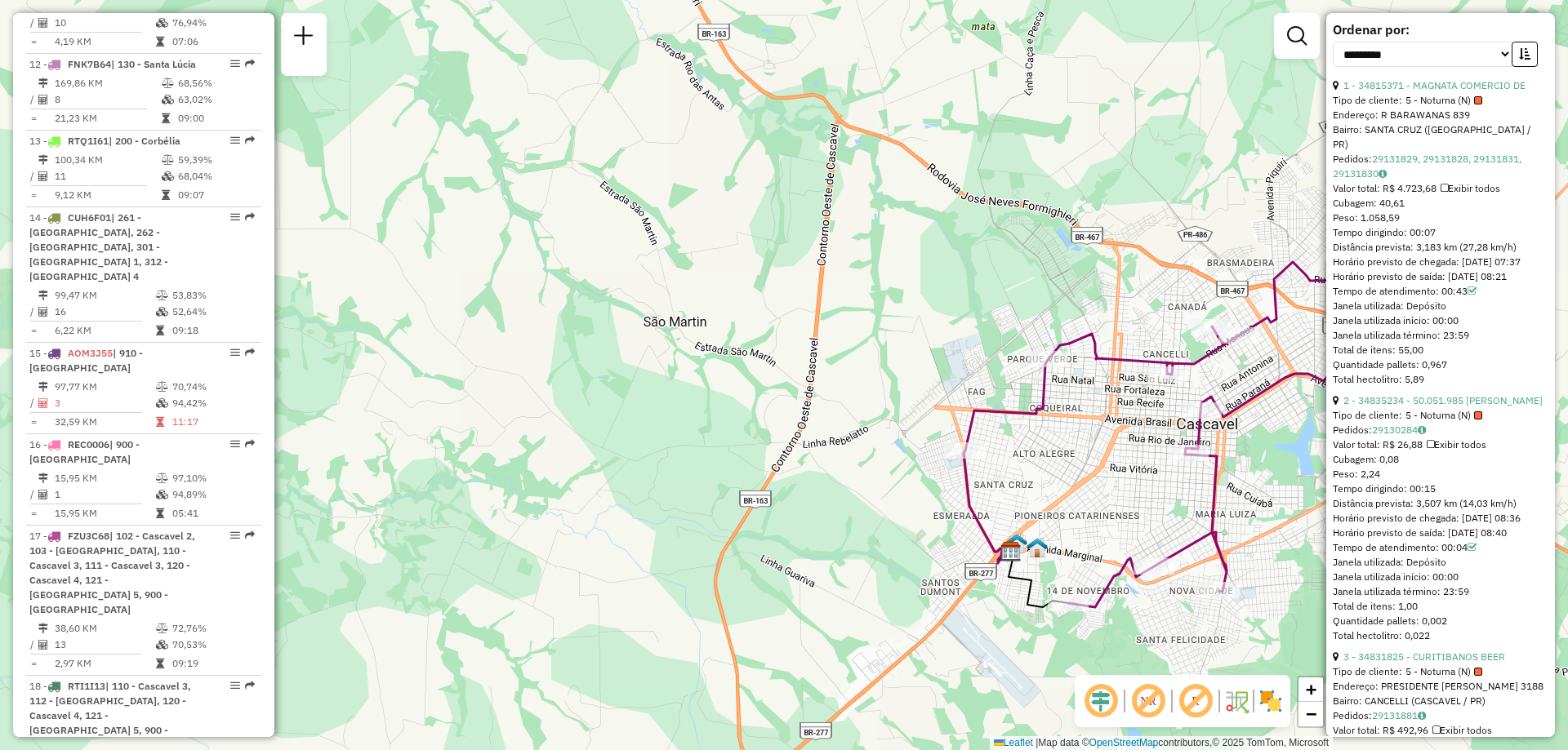
scroll to position [1877, 0]
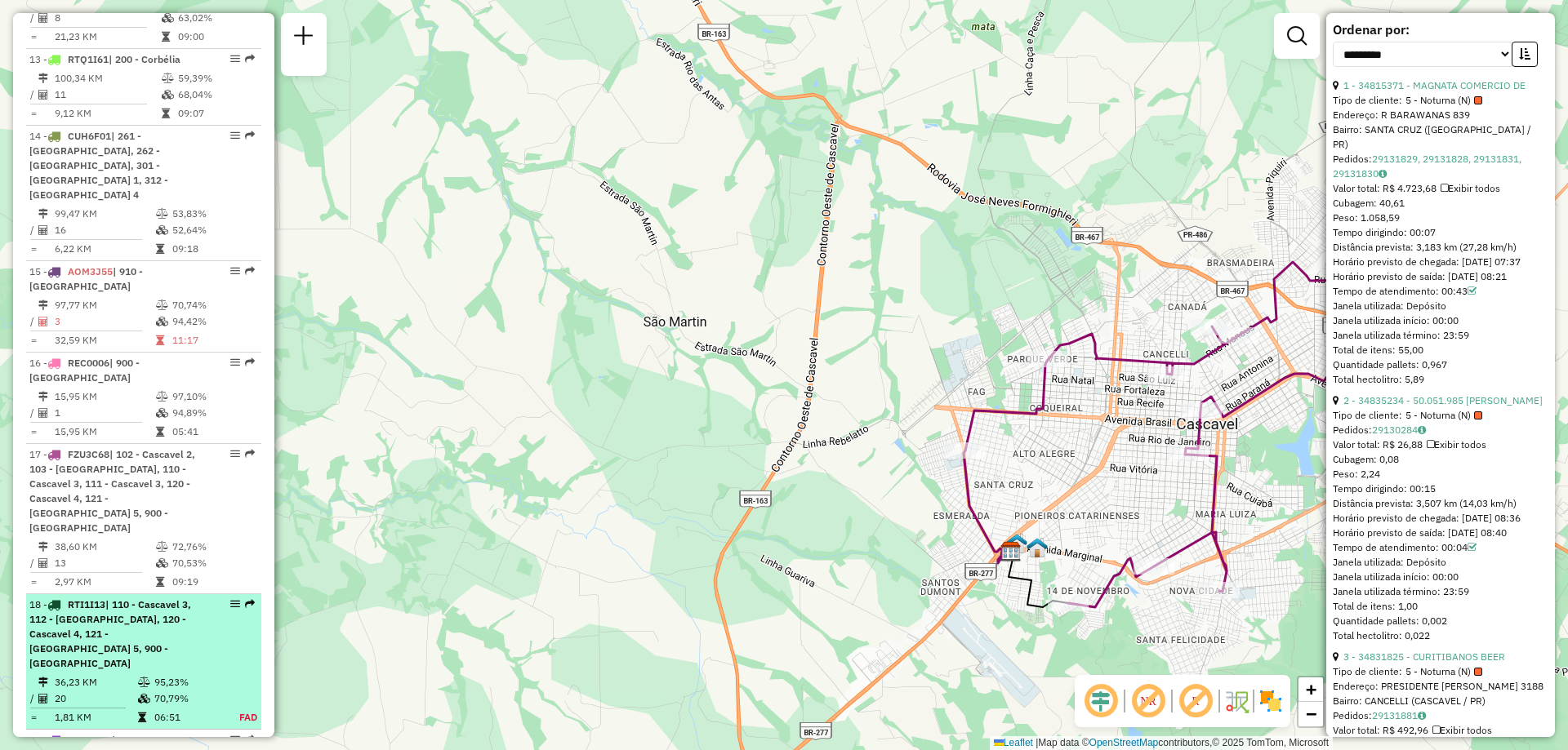
click at [93, 674] on td "36,23 KM" at bounding box center [95, 682] width 84 height 17
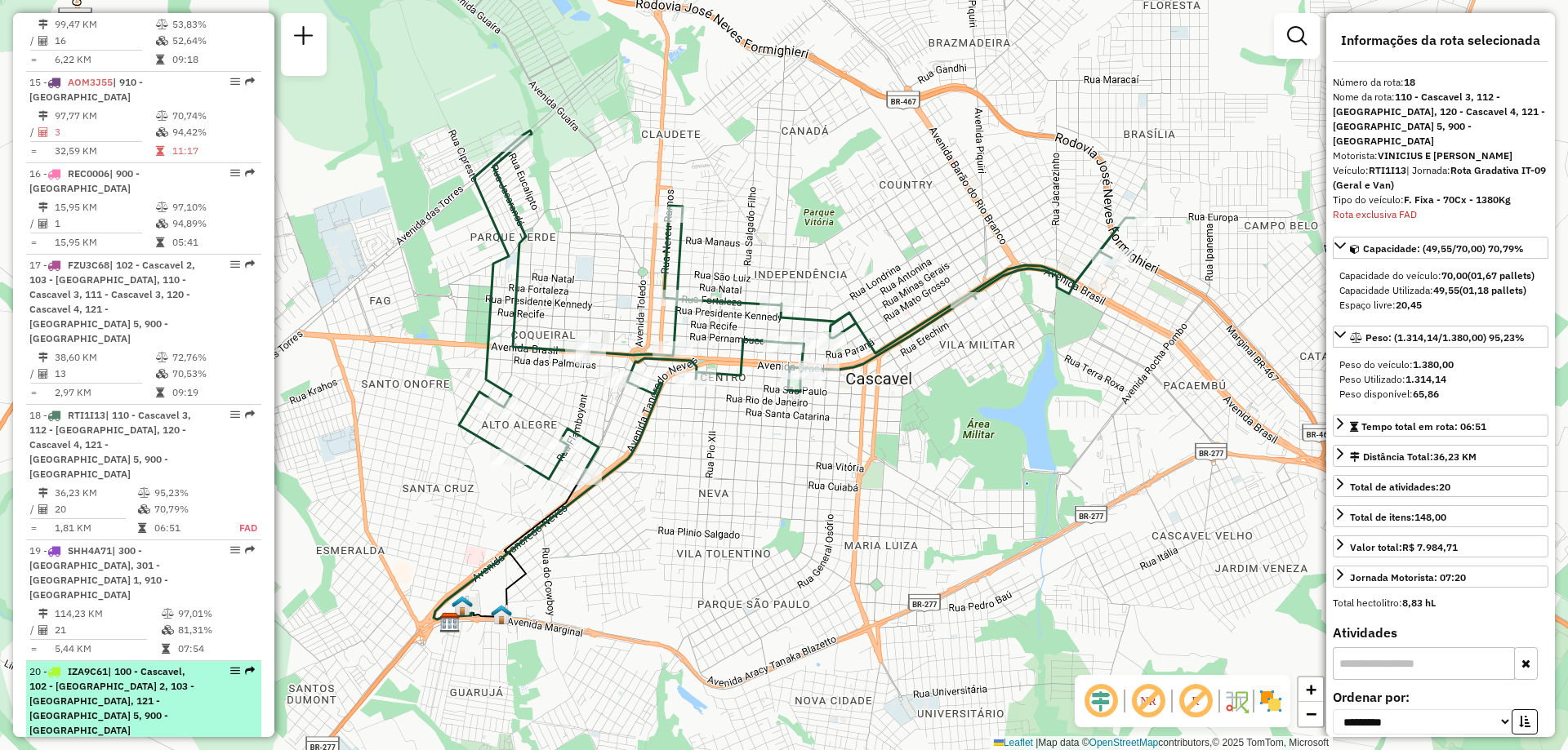
scroll to position [2230, 0]
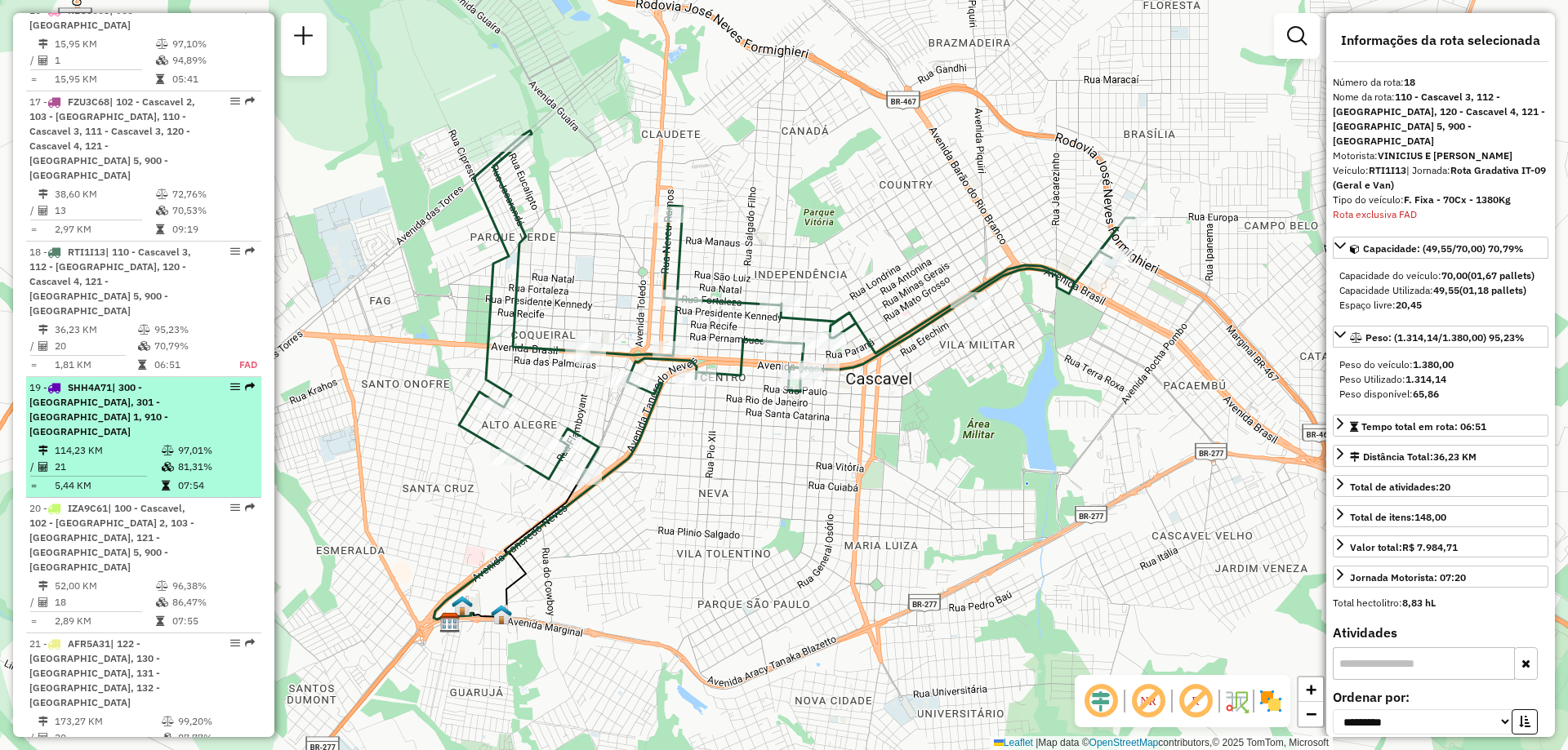
click at [87, 442] on td "114,23 KM" at bounding box center [107, 450] width 107 height 17
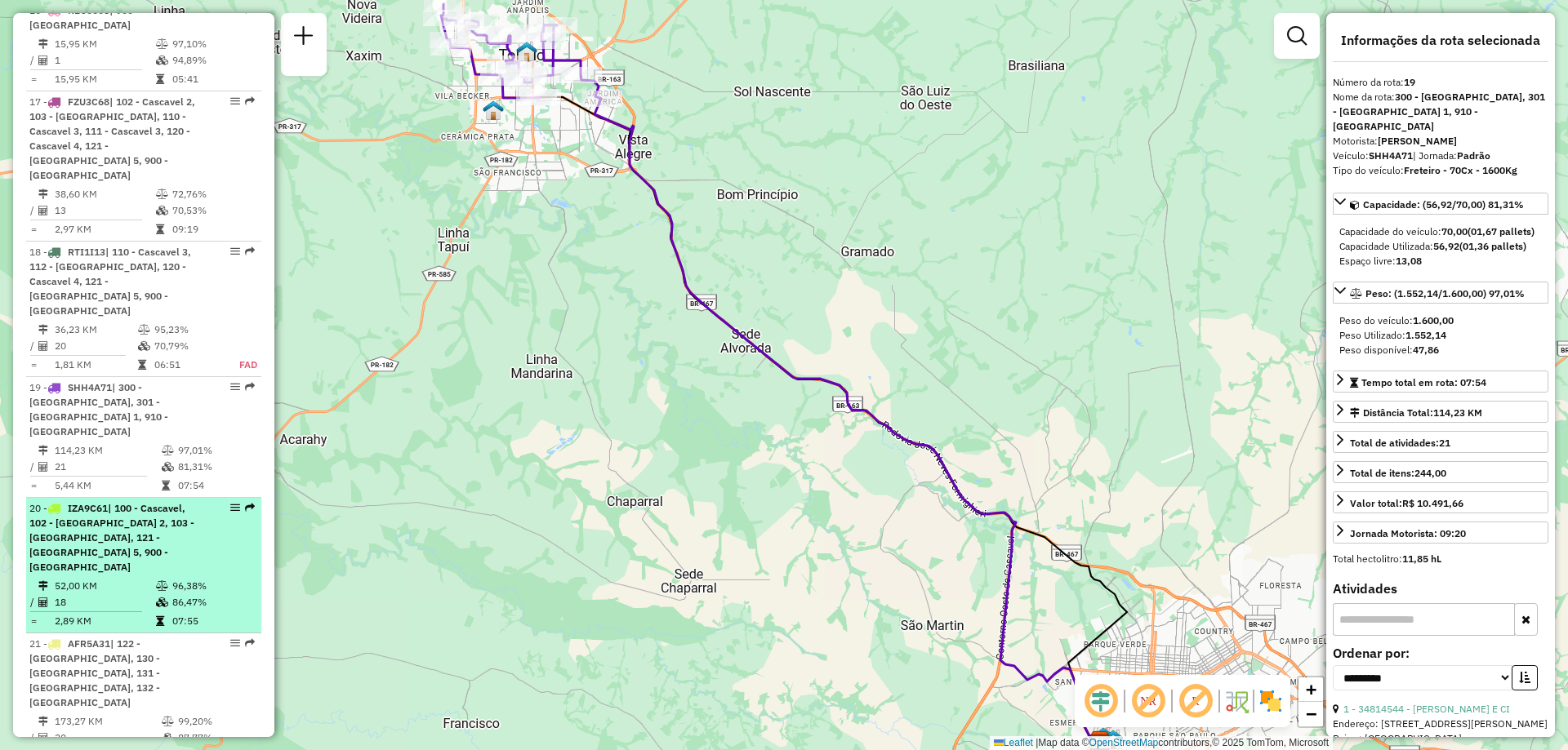
click at [115, 501] on div "20 - IZA9C61 | 100 - Cascavel, 102 - Cascavel 2, 103 - [GEOGRAPHIC_DATA], 121 -…" at bounding box center [116, 538] width 173 height 74
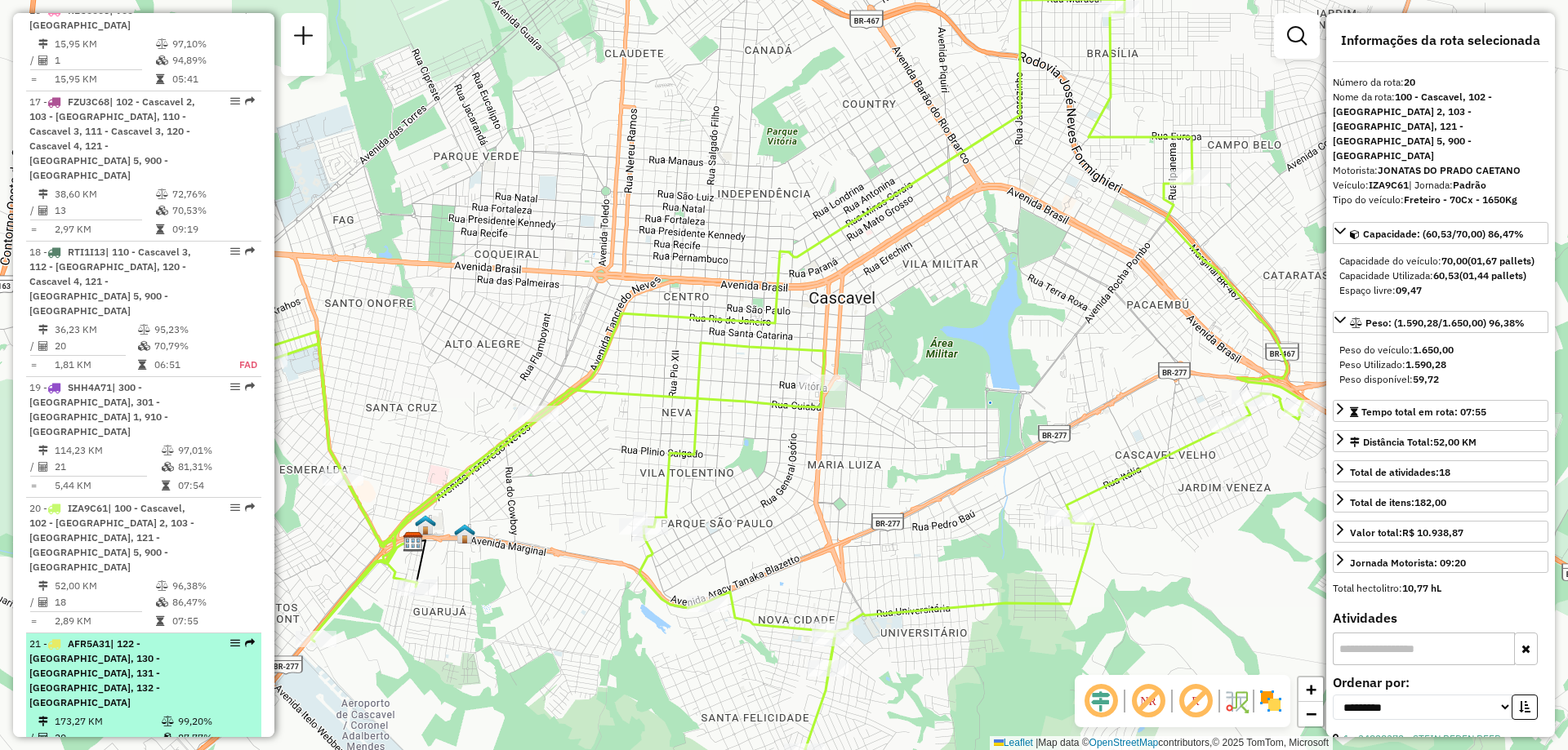
click at [103, 638] on span "| 122 - [GEOGRAPHIC_DATA], 130 - [GEOGRAPHIC_DATA], 131 - [GEOGRAPHIC_DATA], 13…" at bounding box center [94, 673] width 131 height 71
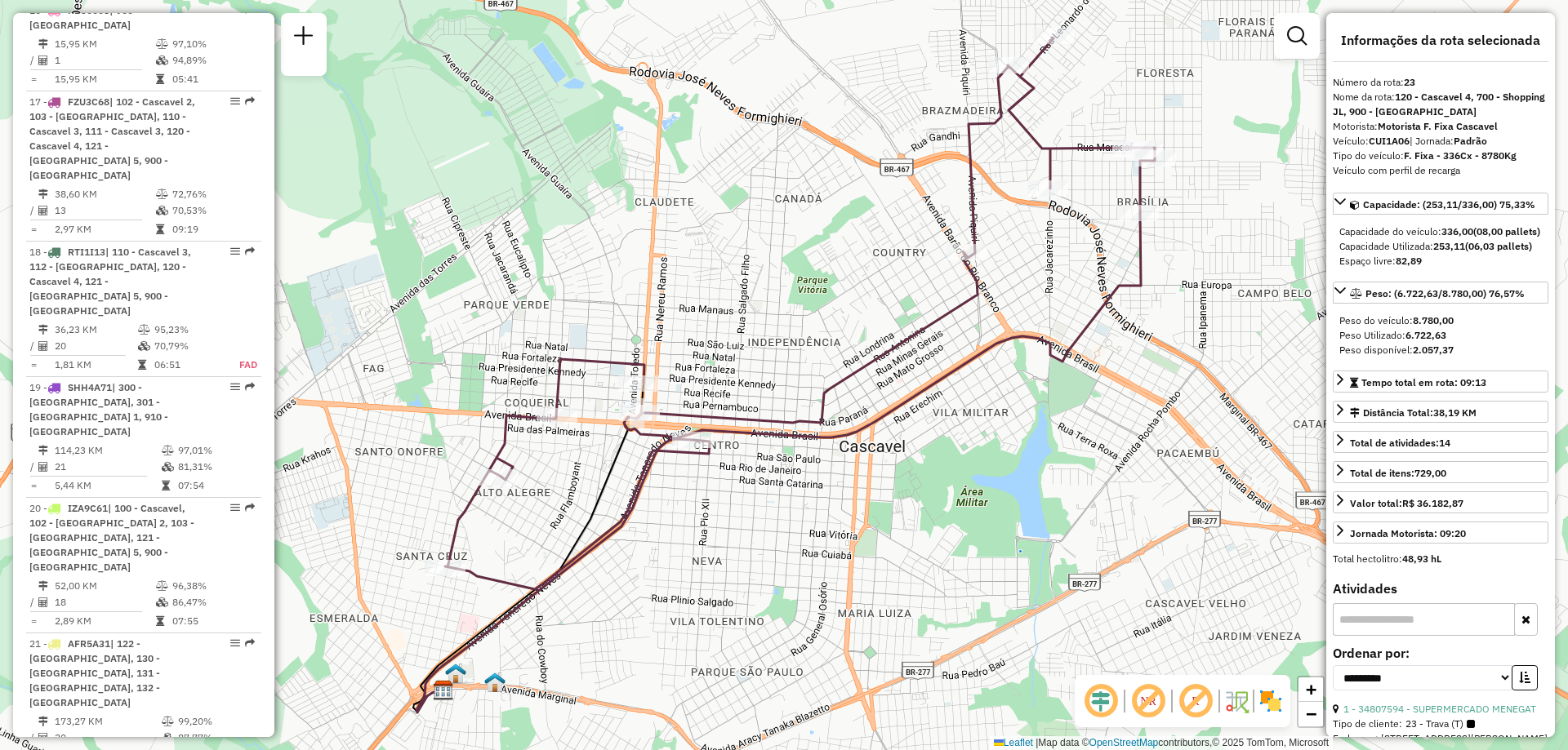
scroll to position [2394, 0]
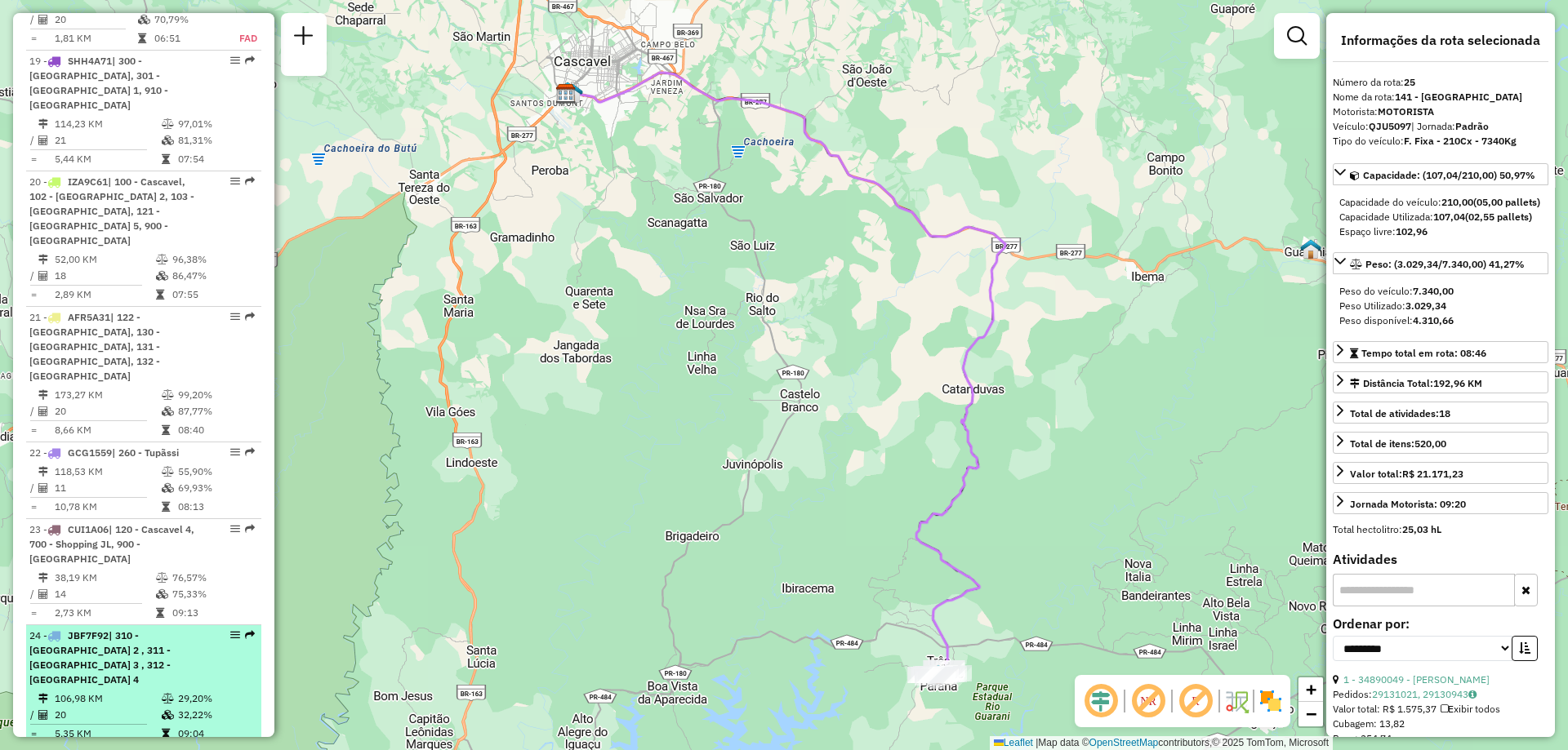
scroll to position [2638, 0]
